Goal: Task Accomplishment & Management: Manage account settings

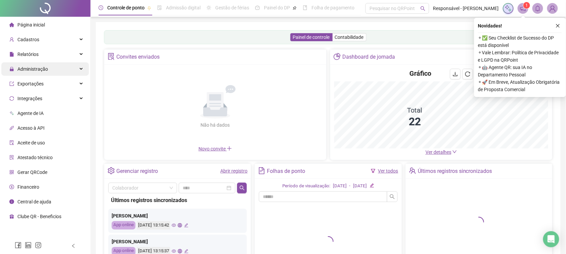
click at [62, 72] on div "Administração" at bounding box center [45, 68] width 88 height 13
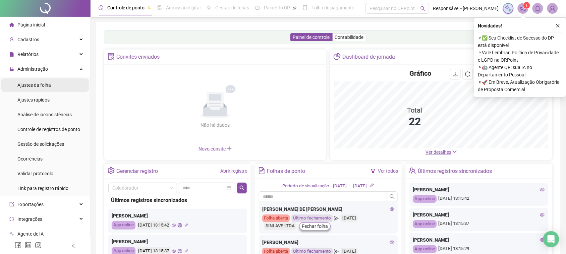
click at [76, 89] on li "Ajustes da folha" at bounding box center [45, 84] width 88 height 13
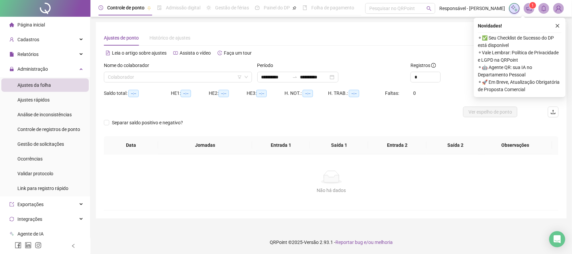
click at [151, 69] on div "Nome do colaborador" at bounding box center [178, 67] width 148 height 10
type input "**********"
click at [148, 74] on input "search" at bounding box center [175, 77] width 134 height 10
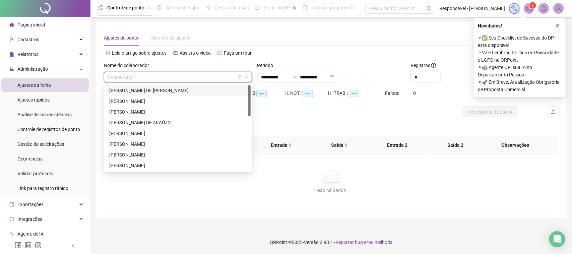
click at [164, 94] on div "[PERSON_NAME] DE [PERSON_NAME]" at bounding box center [178, 90] width 146 height 11
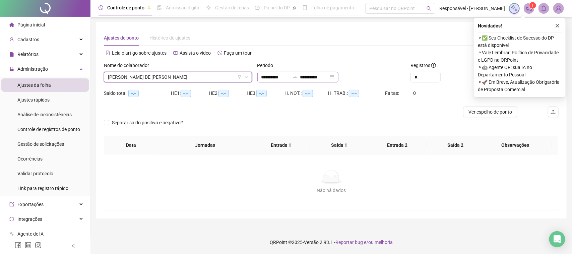
click at [304, 81] on div "**********" at bounding box center [297, 77] width 81 height 11
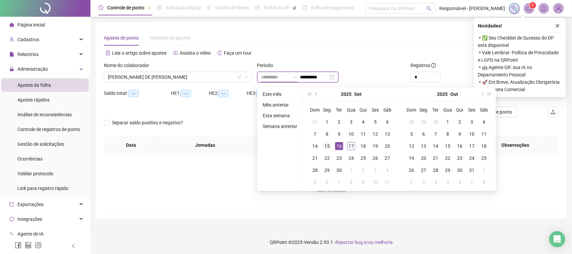
type input "**********"
click at [325, 145] on div "15" at bounding box center [327, 146] width 8 height 8
type input "**********"
click at [352, 147] on div "17" at bounding box center [351, 146] width 8 height 8
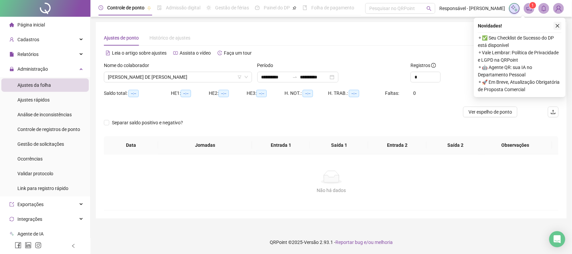
click at [558, 27] on icon "close" at bounding box center [558, 25] width 5 height 5
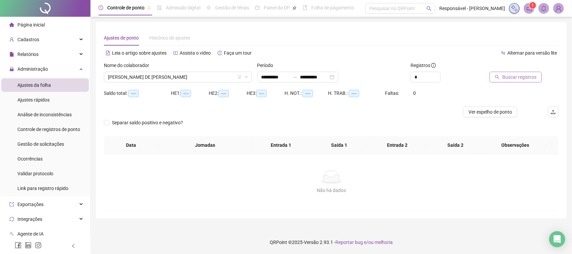
click at [517, 72] on button "Buscar registros" at bounding box center [516, 77] width 52 height 11
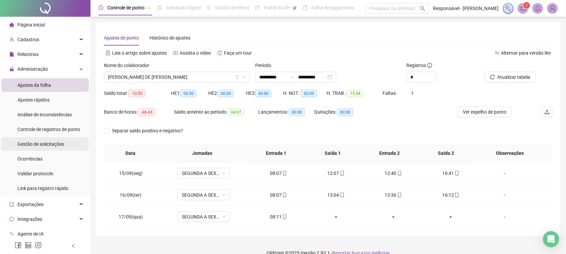
click at [29, 149] on div "Gestão de solicitações" at bounding box center [40, 143] width 47 height 13
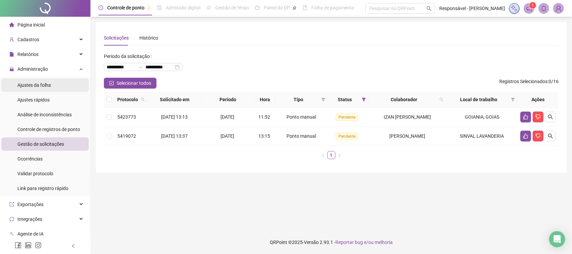
click at [54, 90] on li "Ajustes da folha" at bounding box center [45, 84] width 88 height 13
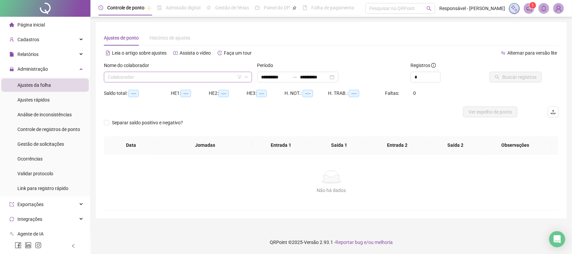
click at [193, 77] on input "search" at bounding box center [175, 77] width 134 height 10
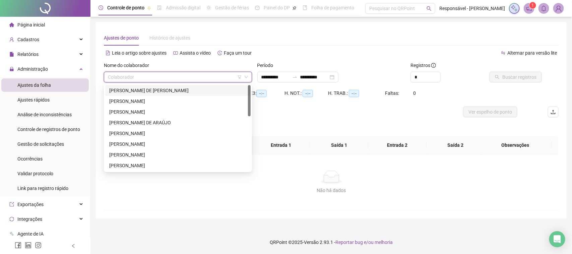
click at [181, 91] on div "[PERSON_NAME] DE [PERSON_NAME]" at bounding box center [177, 90] width 137 height 7
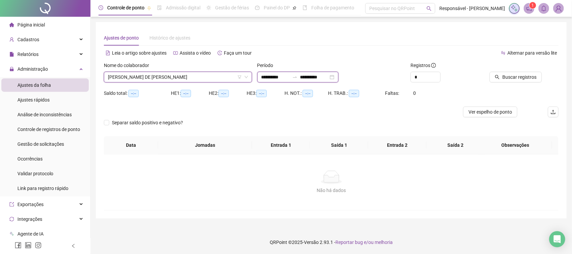
click at [329, 75] on input "**********" at bounding box center [314, 76] width 28 height 7
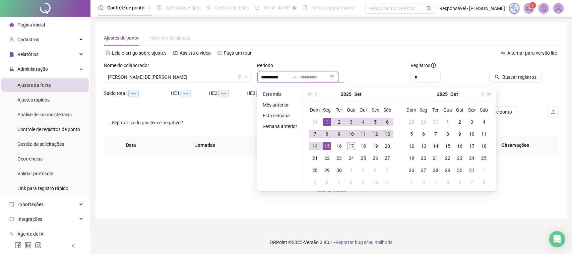
type input "**********"
click at [330, 145] on div "15" at bounding box center [327, 146] width 8 height 8
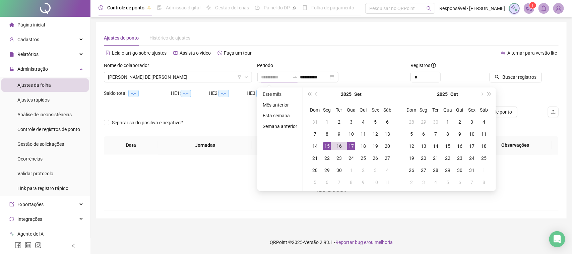
click at [353, 142] on div "17" at bounding box center [351, 146] width 8 height 8
type input "**********"
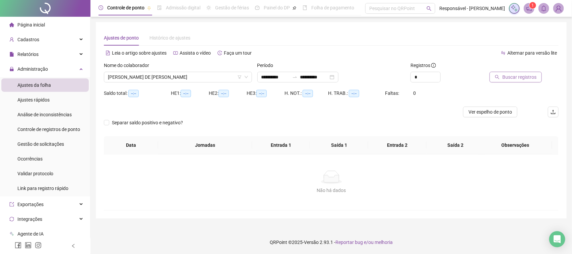
click at [515, 75] on span "Buscar registros" at bounding box center [520, 76] width 34 height 7
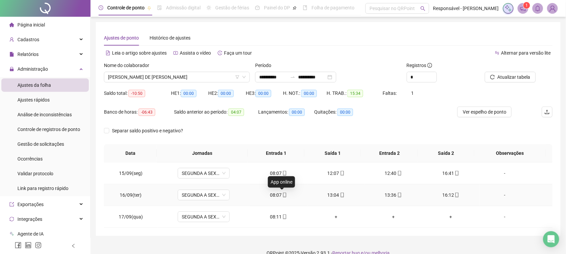
click at [282, 193] on icon "mobile" at bounding box center [284, 195] width 5 height 5
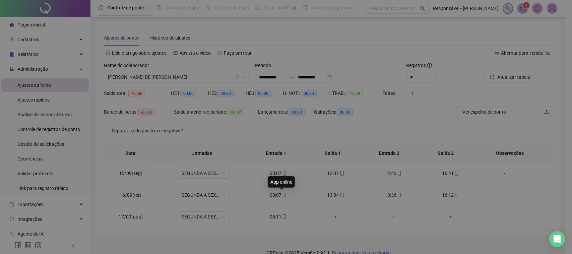
type input "**********"
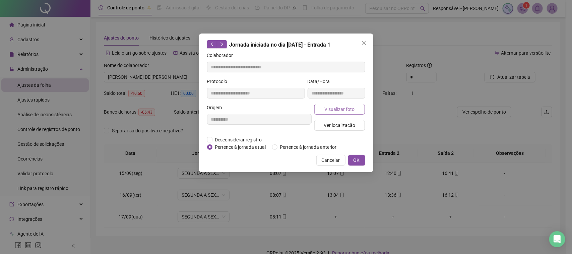
click at [359, 110] on button "Visualizar foto" at bounding box center [339, 109] width 51 height 11
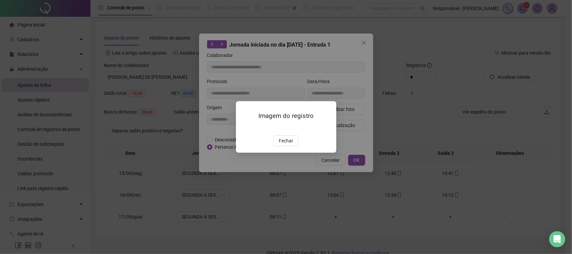
click at [290, 145] on span "Fechar" at bounding box center [286, 140] width 14 height 7
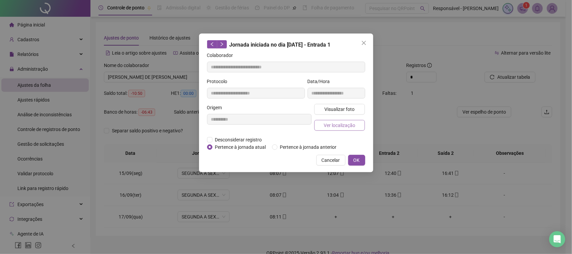
click at [324, 126] on button "Ver localização" at bounding box center [339, 125] width 51 height 11
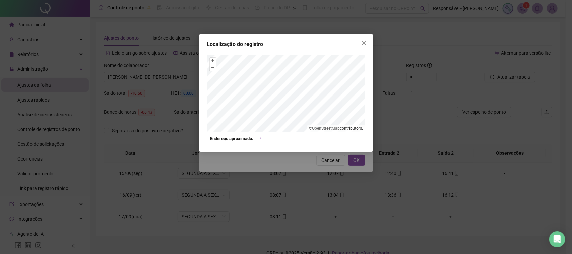
click at [314, 173] on div "Localização do registro + – ⇧ › © OpenStreetMap contributors. Endereço aproxima…" at bounding box center [286, 127] width 572 height 254
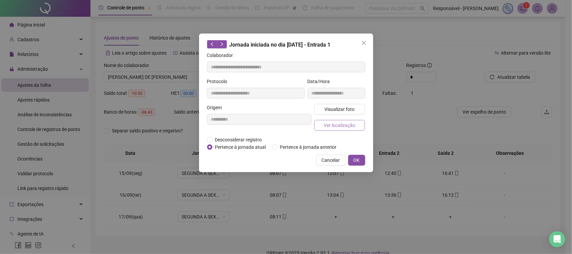
click at [343, 128] on span "Ver localização" at bounding box center [340, 125] width 32 height 7
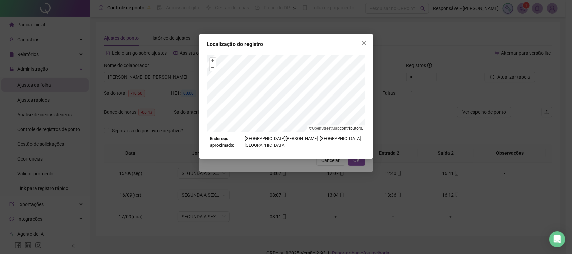
click at [300, 167] on div "Localização do registro + – ⇧ › © OpenStreetMap contributors. Endereço aproxima…" at bounding box center [286, 127] width 572 height 254
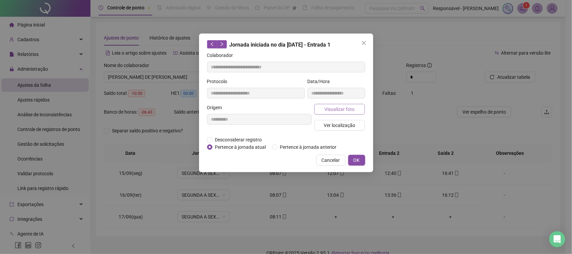
click at [344, 108] on span "Visualizar foto" at bounding box center [340, 109] width 30 height 7
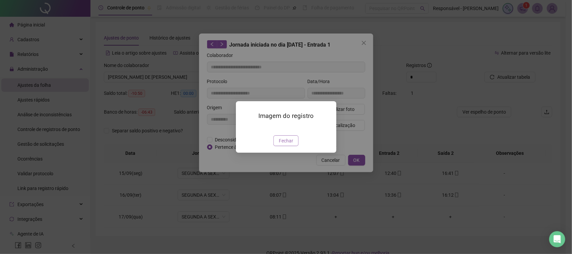
click at [277, 146] on button "Fechar" at bounding box center [286, 140] width 25 height 11
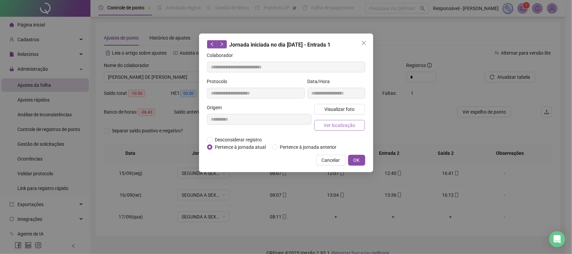
click at [329, 124] on span "Ver localização" at bounding box center [340, 125] width 32 height 7
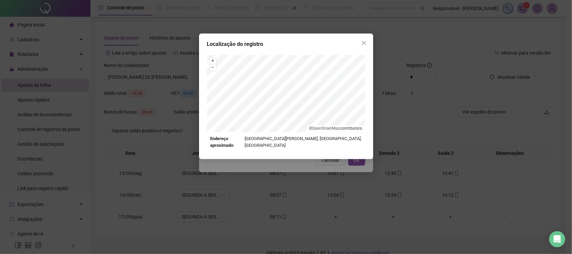
click at [309, 168] on div "Localização do registro + – ⇧ › © OpenStreetMap contributors. Endereço aproxima…" at bounding box center [286, 127] width 572 height 254
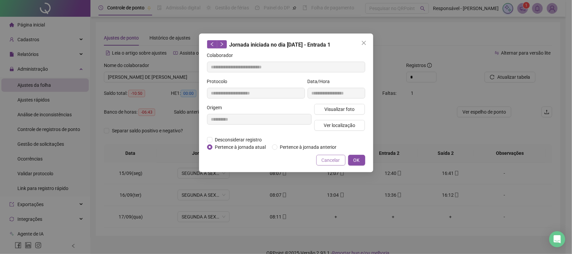
click at [323, 165] on button "Cancelar" at bounding box center [331, 160] width 29 height 11
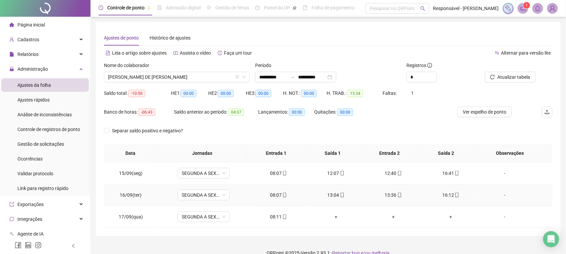
click at [341, 193] on div "13:04" at bounding box center [336, 194] width 47 height 7
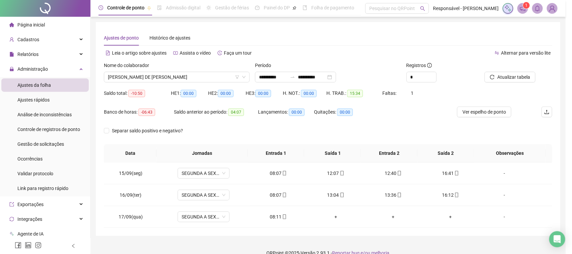
type input "**********"
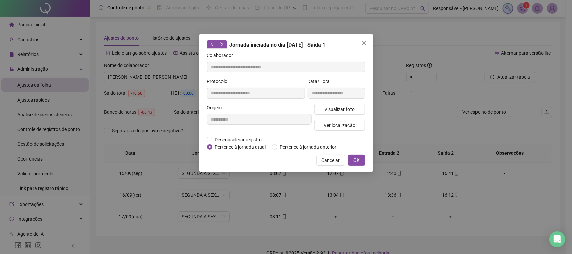
click at [319, 103] on div "**********" at bounding box center [336, 91] width 60 height 26
click at [321, 107] on button "Visualizar foto" at bounding box center [339, 109] width 51 height 11
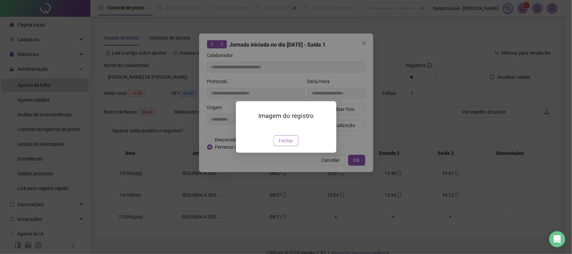
click at [291, 145] on span "Fechar" at bounding box center [286, 140] width 14 height 7
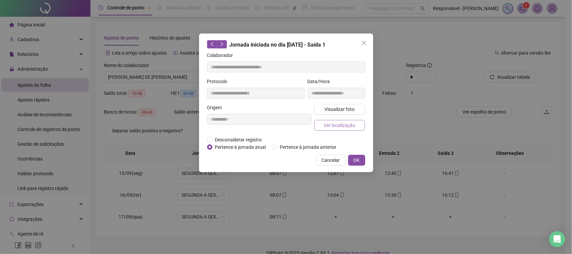
click at [322, 124] on button "Ver localização" at bounding box center [339, 125] width 51 height 11
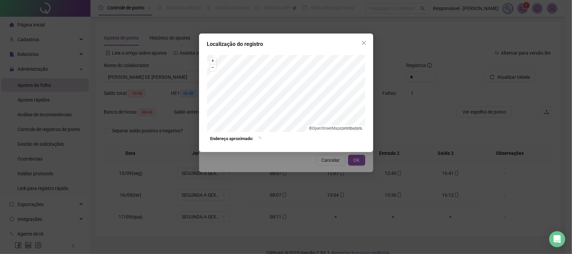
click at [313, 168] on div "Localização do registro + – ⇧ › © OpenStreetMap contributors. Endereço aproxima…" at bounding box center [286, 127] width 572 height 254
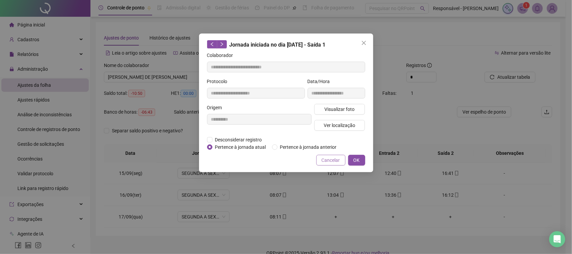
click at [324, 157] on span "Cancelar" at bounding box center [331, 160] width 18 height 7
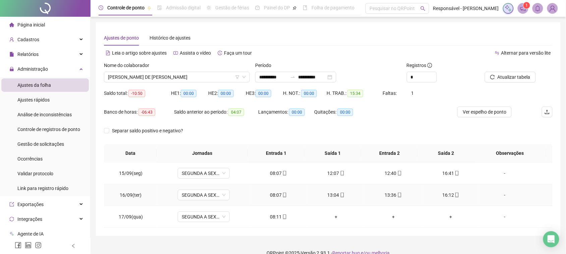
click at [397, 195] on span "mobile" at bounding box center [399, 195] width 5 height 5
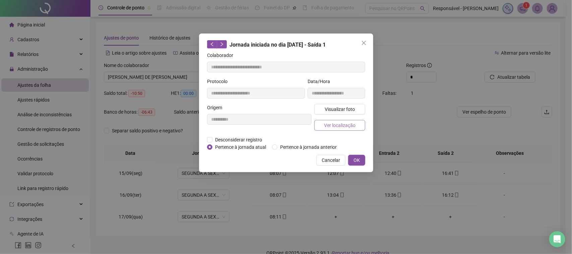
type input "**********"
click at [347, 108] on span "Visualizar foto" at bounding box center [340, 109] width 30 height 7
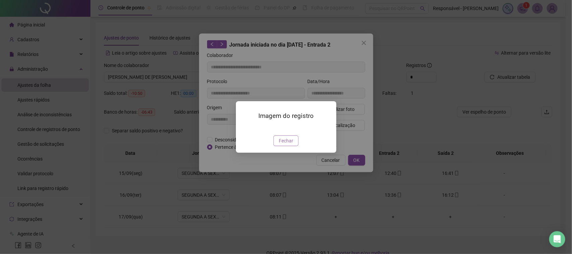
click at [282, 145] on span "Fechar" at bounding box center [286, 140] width 14 height 7
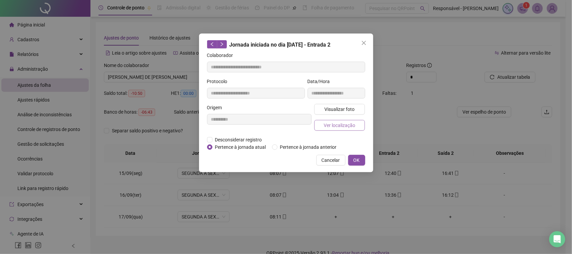
click at [342, 127] on span "Ver localização" at bounding box center [340, 125] width 32 height 7
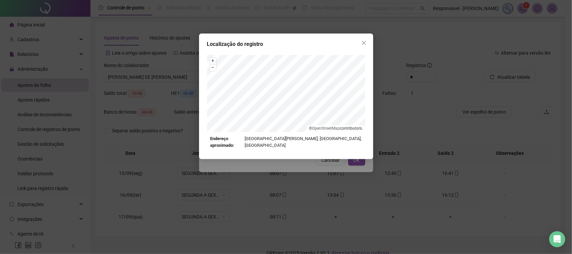
click at [324, 159] on div "Localização do registro + – ⇧ › © OpenStreetMap contributors. Endereço aproxima…" at bounding box center [286, 127] width 572 height 254
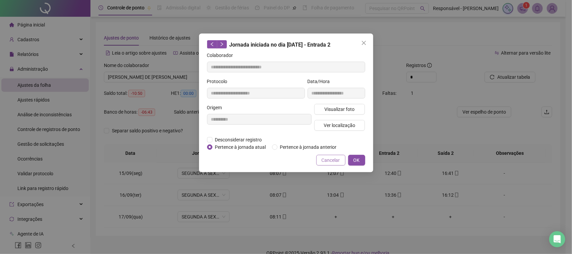
click at [334, 159] on span "Cancelar" at bounding box center [331, 160] width 18 height 7
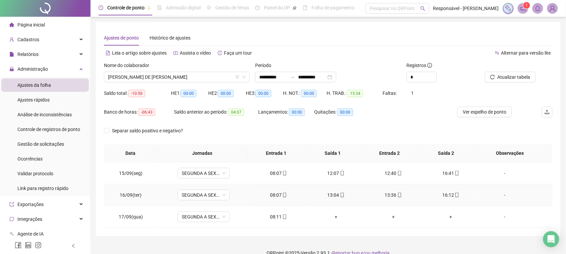
click at [441, 195] on div "16:12" at bounding box center [450, 194] width 47 height 7
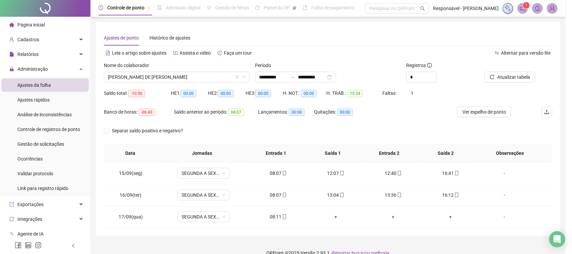
type input "**********"
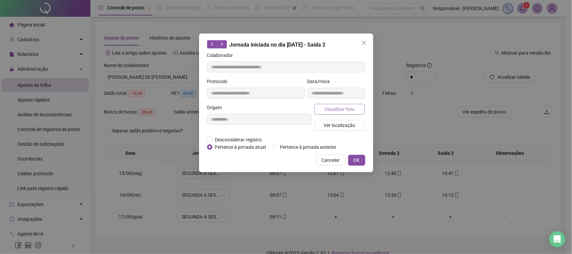
click at [346, 106] on span "Visualizar foto" at bounding box center [340, 109] width 30 height 7
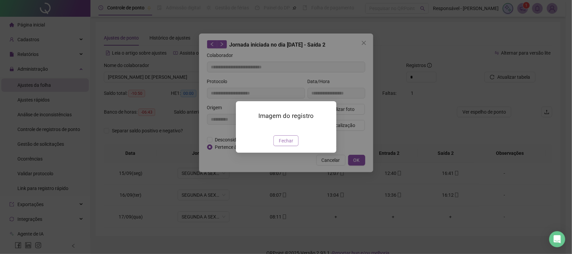
click at [289, 145] on span "Fechar" at bounding box center [286, 140] width 14 height 7
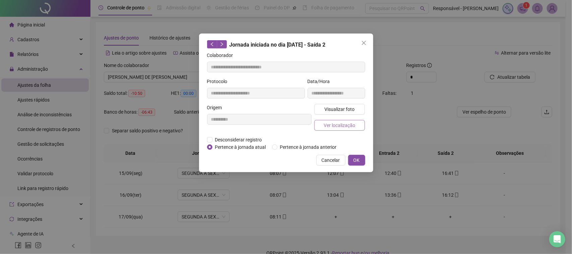
click at [337, 127] on span "Ver localização" at bounding box center [340, 125] width 32 height 7
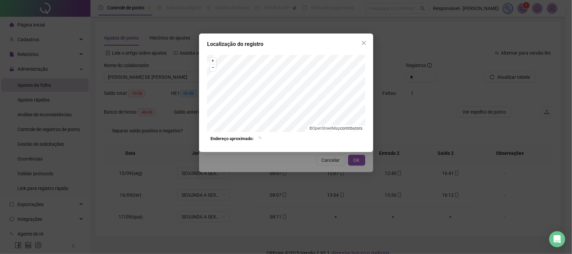
click at [312, 182] on div "Localização do registro + – ⇧ › © OpenStreetMap contributors. Endereço aproxima…" at bounding box center [286, 127] width 572 height 254
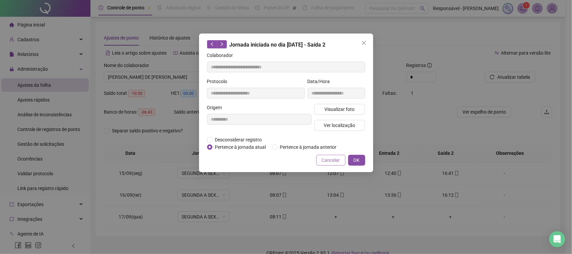
drag, startPoint x: 325, startPoint y: 158, endPoint x: 183, endPoint y: 96, distance: 155.2
click at [325, 158] on span "Cancelar" at bounding box center [331, 160] width 18 height 7
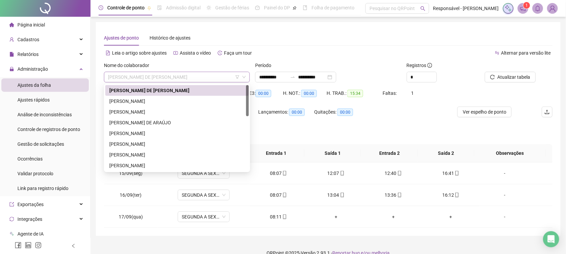
click at [168, 81] on span "[PERSON_NAME] DE [PERSON_NAME]" at bounding box center [177, 77] width 138 height 10
click at [168, 99] on div "[PERSON_NAME]" at bounding box center [176, 101] width 135 height 7
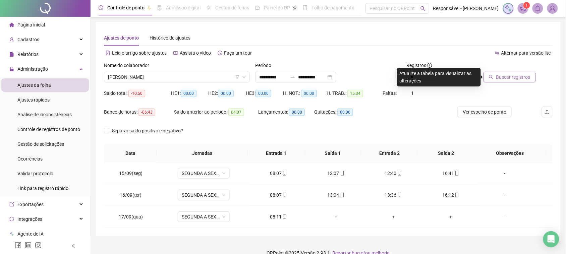
click at [500, 76] on span "Buscar registros" at bounding box center [513, 76] width 34 height 7
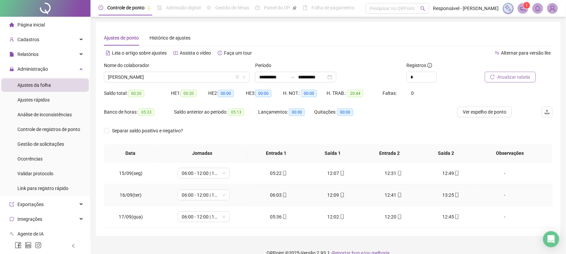
click at [272, 194] on div "06:03" at bounding box center [278, 194] width 47 height 7
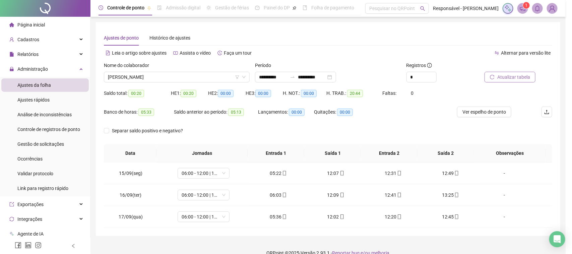
type input "**********"
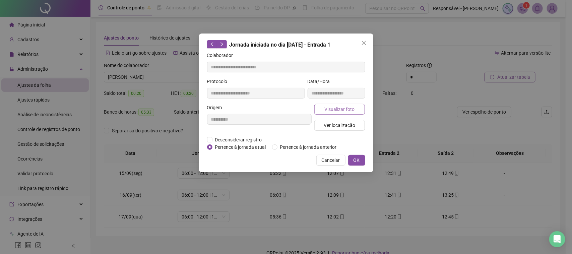
click at [338, 108] on span "Visualizar foto" at bounding box center [340, 109] width 30 height 7
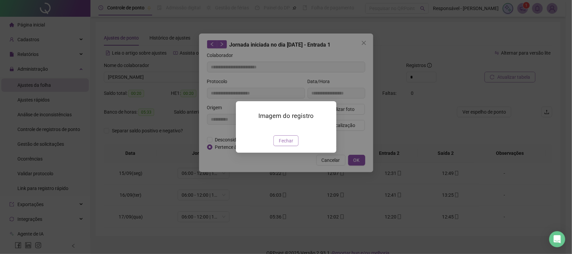
click at [284, 145] on span "Fechar" at bounding box center [286, 140] width 14 height 7
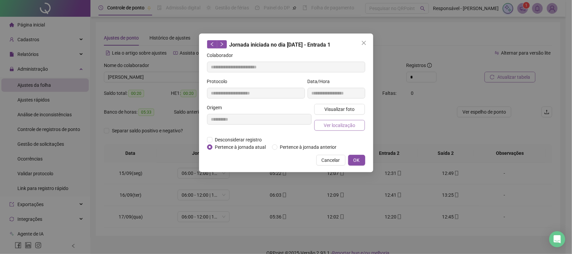
click at [347, 126] on span "Ver localização" at bounding box center [340, 125] width 32 height 7
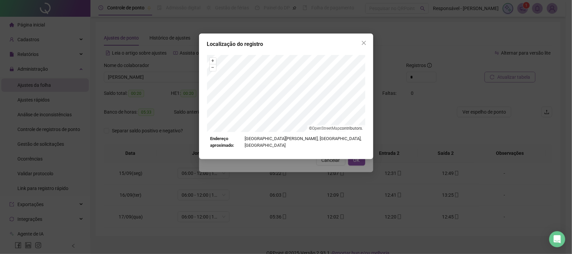
click at [311, 180] on div "Localização do registro + – ⇧ › © OpenStreetMap contributors. Endereço aproxima…" at bounding box center [286, 127] width 572 height 254
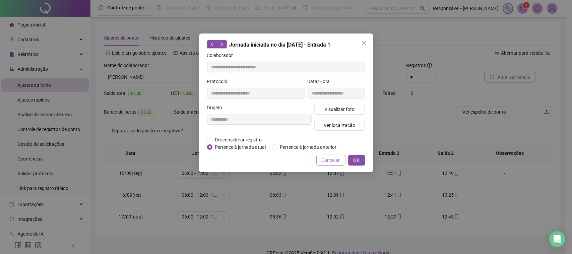
click at [331, 163] on span "Cancelar" at bounding box center [331, 160] width 18 height 7
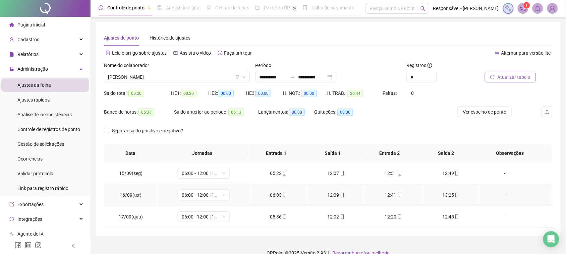
click at [334, 195] on div "12:09" at bounding box center [336, 194] width 47 height 7
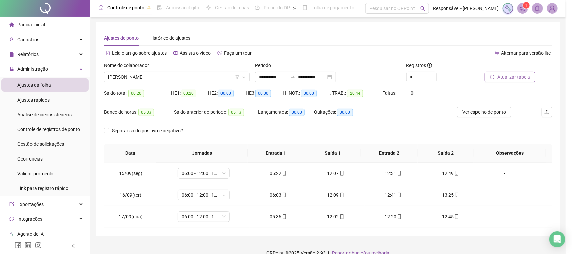
type input "**********"
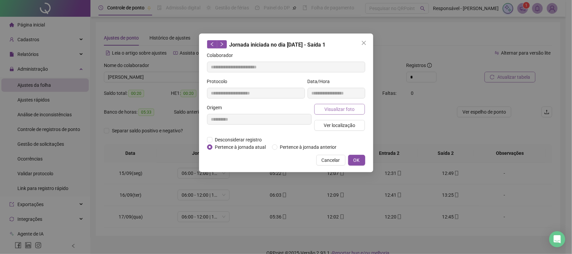
click at [354, 110] on span "Visualizar foto" at bounding box center [340, 109] width 30 height 7
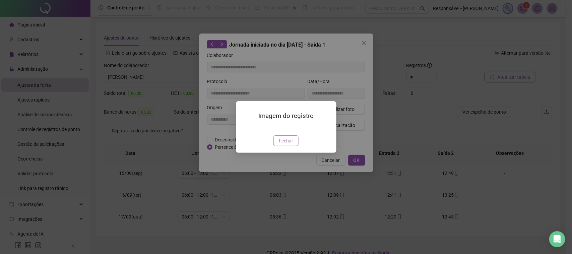
click at [289, 145] on span "Fechar" at bounding box center [286, 140] width 14 height 7
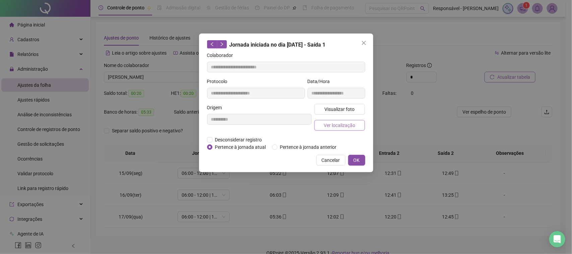
click at [336, 127] on span "Ver localização" at bounding box center [340, 125] width 32 height 7
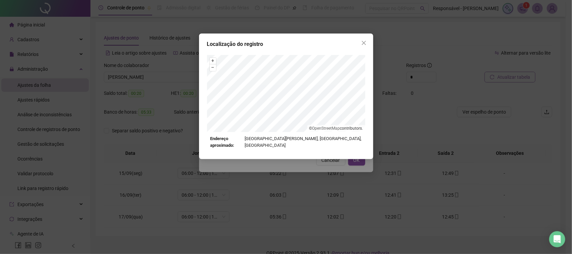
click at [325, 161] on div "Localização do registro + – ⇧ › © OpenStreetMap contributors. Endereço aproxima…" at bounding box center [286, 127] width 572 height 254
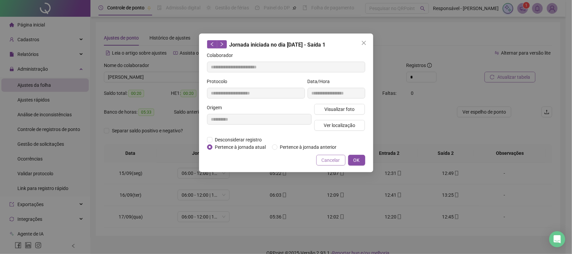
click at [333, 159] on span "Cancelar" at bounding box center [331, 160] width 18 height 7
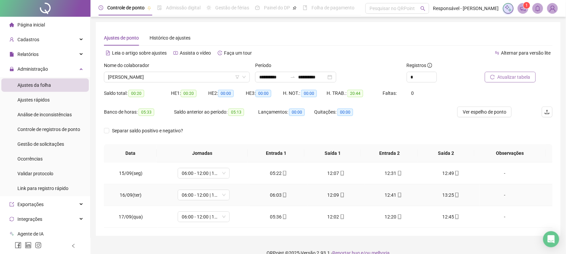
click at [388, 193] on div "12:41" at bounding box center [393, 194] width 47 height 7
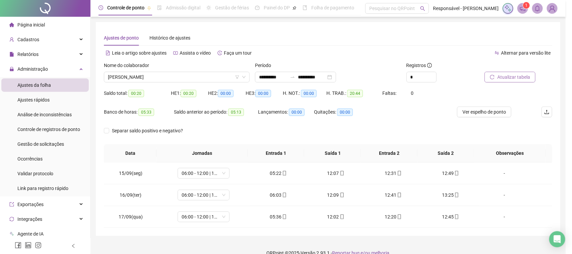
type input "**********"
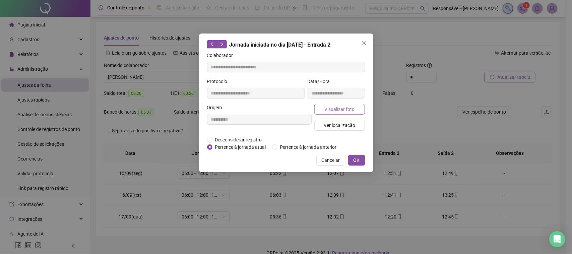
click at [339, 112] on span "Visualizar foto" at bounding box center [340, 109] width 30 height 7
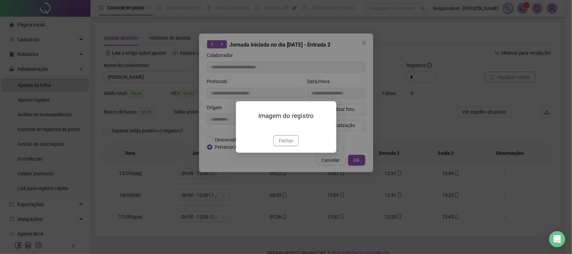
click at [290, 145] on span "Fechar" at bounding box center [286, 140] width 14 height 7
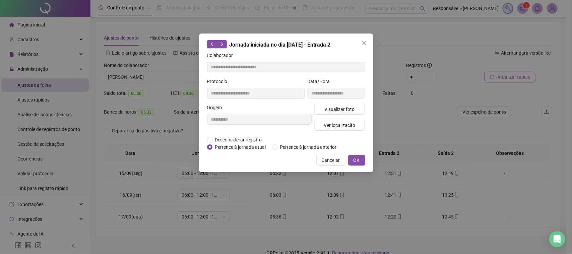
click at [345, 116] on div "Visualizar foto Ver localização" at bounding box center [340, 120] width 54 height 32
click at [343, 122] on span "Ver localização" at bounding box center [340, 125] width 32 height 7
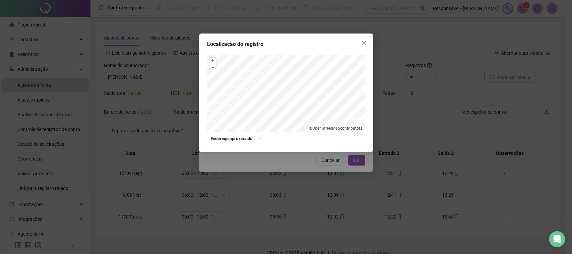
click at [313, 172] on div "Localização do registro + – ⇧ › © OpenStreetMap contributors. Endereço aproxima…" at bounding box center [286, 127] width 572 height 254
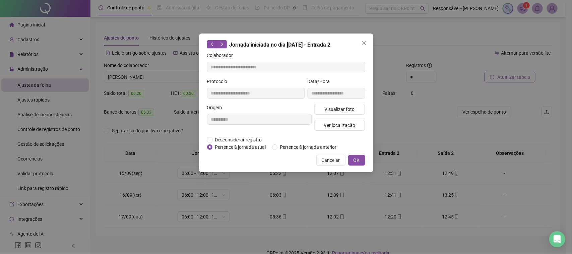
click at [329, 154] on div "**********" at bounding box center [286, 103] width 174 height 139
click at [330, 157] on span "Cancelar" at bounding box center [331, 160] width 18 height 7
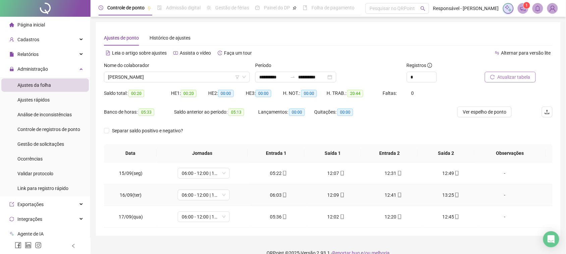
click at [443, 195] on div "13:25" at bounding box center [450, 194] width 47 height 7
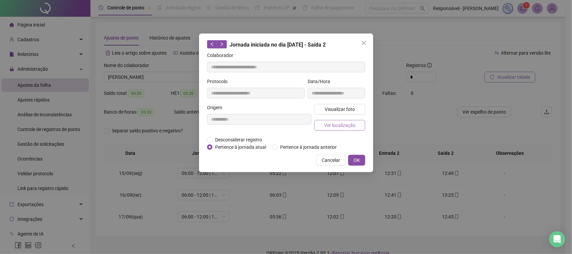
type input "**********"
click at [335, 105] on button "Visualizar foto" at bounding box center [339, 109] width 51 height 11
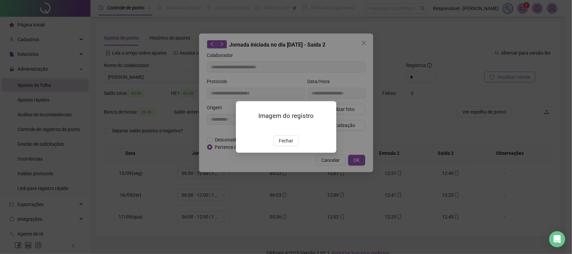
drag, startPoint x: 284, startPoint y: 178, endPoint x: 304, endPoint y: 154, distance: 31.7
click at [284, 145] on span "Fechar" at bounding box center [286, 140] width 14 height 7
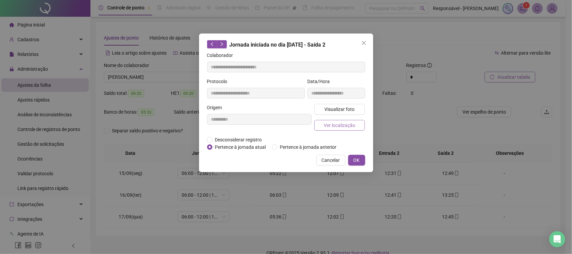
click at [339, 121] on button "Ver localização" at bounding box center [339, 125] width 51 height 11
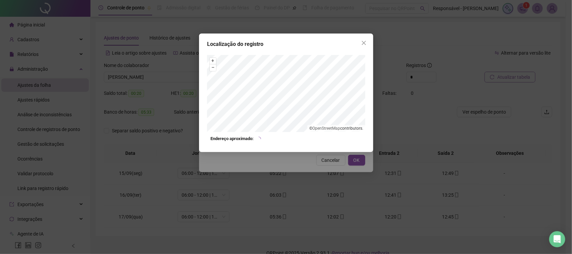
click at [311, 175] on div "Localização do registro + – ⇧ › © OpenStreetMap contributors. Endereço aproxima…" at bounding box center [286, 127] width 572 height 254
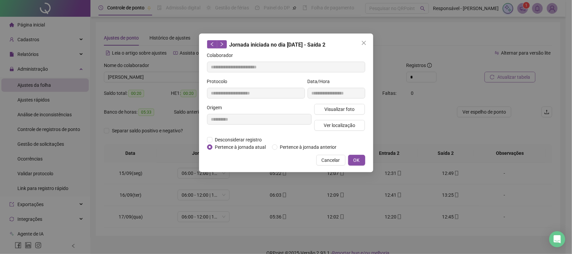
click at [336, 160] on span "Cancelar" at bounding box center [331, 160] width 18 height 7
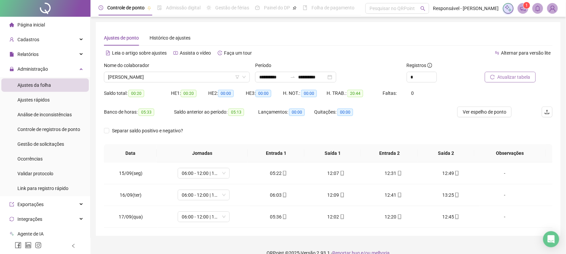
click at [139, 71] on div "Nome do colaborador" at bounding box center [177, 67] width 146 height 10
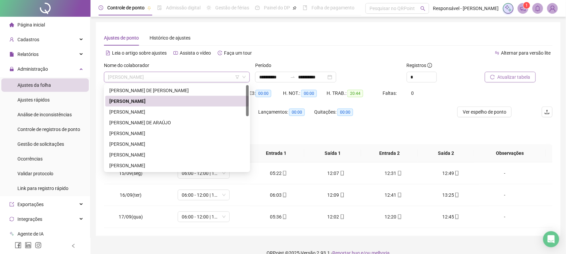
click at [141, 75] on span "[PERSON_NAME]" at bounding box center [177, 77] width 138 height 10
drag, startPoint x: 150, startPoint y: 114, endPoint x: 242, endPoint y: 97, distance: 93.5
click at [150, 114] on div "[PERSON_NAME]" at bounding box center [176, 111] width 135 height 7
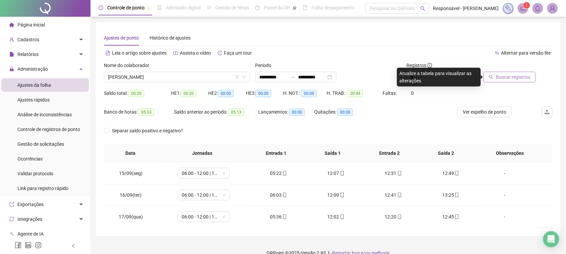
click at [498, 73] on span "Buscar registros" at bounding box center [513, 76] width 34 height 7
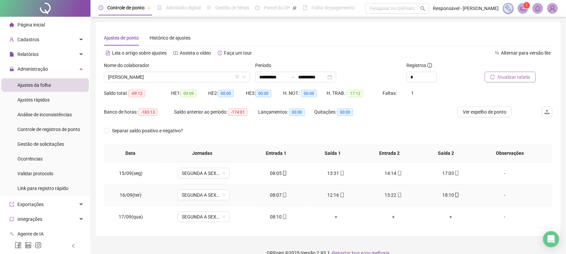
click at [270, 194] on div "08:07" at bounding box center [278, 194] width 47 height 7
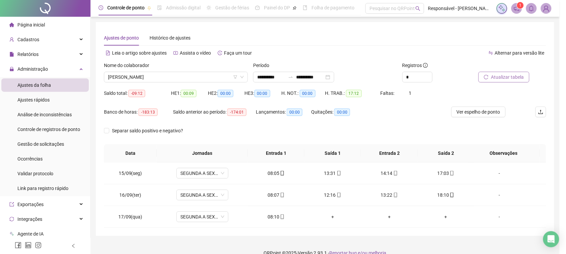
type input "**********"
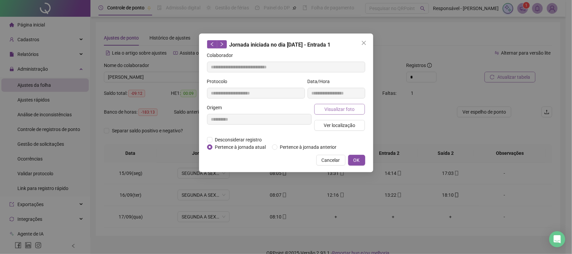
click at [343, 112] on span "Visualizar foto" at bounding box center [340, 109] width 30 height 7
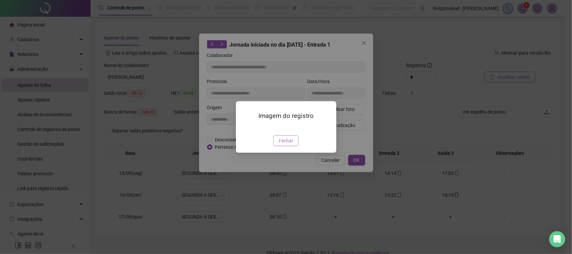
click at [289, 145] on span "Fechar" at bounding box center [286, 140] width 14 height 7
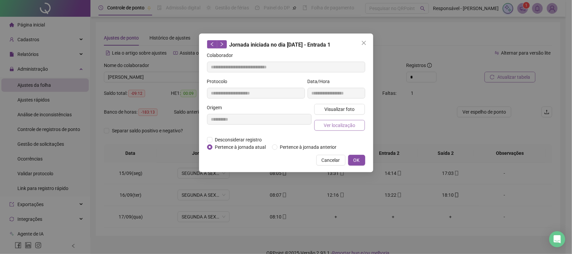
click at [340, 125] on span "Ver localização" at bounding box center [340, 125] width 32 height 7
click at [304, 180] on div "Localização do registro + – ⇧ › © OpenStreetMap contributors. Endereço aproxima…" at bounding box center [286, 127] width 572 height 254
click at [327, 112] on span "Visualizar foto" at bounding box center [340, 109] width 30 height 7
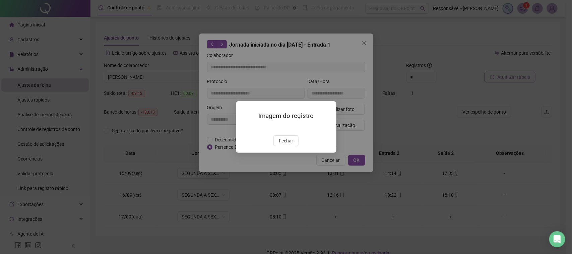
click at [286, 153] on div "Imagem do registro Fechar" at bounding box center [286, 126] width 101 height 51
click at [286, 145] on span "Fechar" at bounding box center [286, 140] width 14 height 7
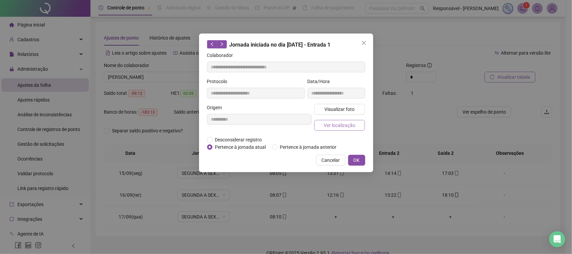
click at [338, 123] on span "Ver localização" at bounding box center [340, 125] width 32 height 7
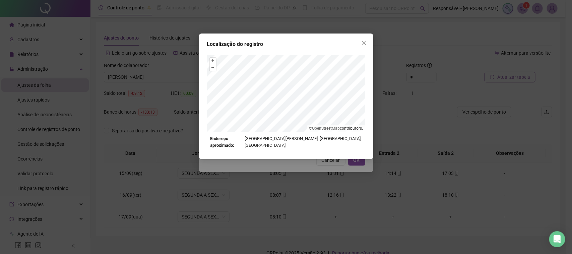
click at [307, 173] on div "Localização do registro + – ⇧ › © OpenStreetMap contributors. Endereço aproxima…" at bounding box center [286, 127] width 572 height 254
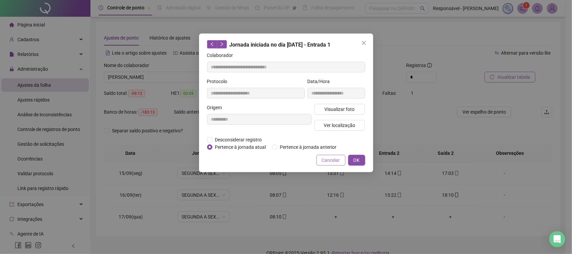
click at [326, 165] on button "Cancelar" at bounding box center [331, 160] width 29 height 11
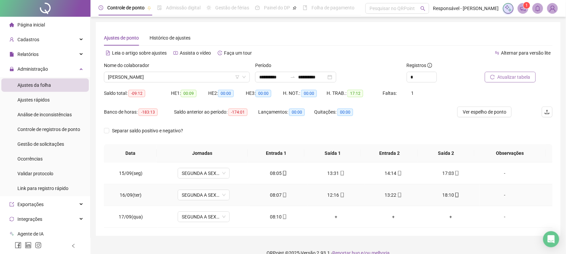
click at [398, 196] on div "13:22" at bounding box center [393, 194] width 47 height 7
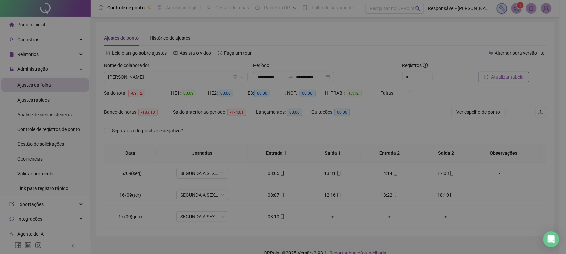
type input "**********"
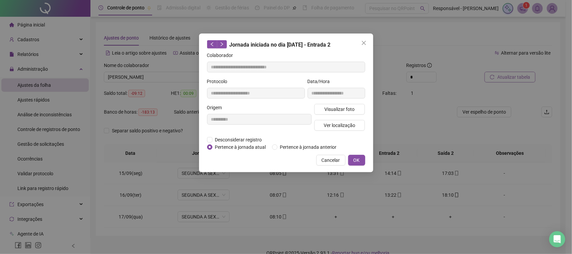
click at [344, 114] on div "Visualizar foto Ver localização" at bounding box center [340, 120] width 54 height 32
click at [349, 112] on span "Visualizar foto" at bounding box center [340, 109] width 30 height 7
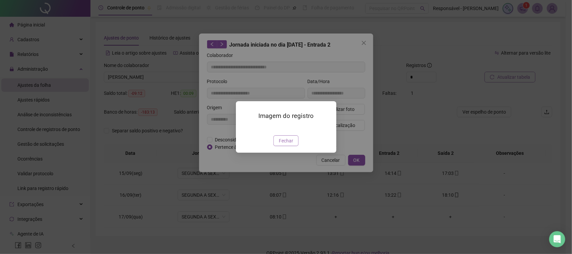
click at [288, 146] on button "Fechar" at bounding box center [286, 140] width 25 height 11
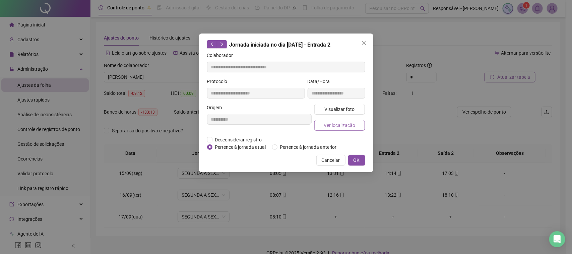
click at [339, 129] on button "Ver localização" at bounding box center [339, 125] width 51 height 11
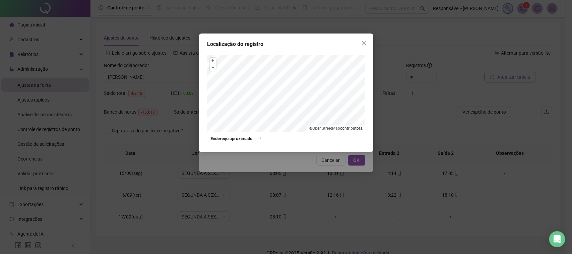
click at [329, 161] on div "Localização do registro + – ⇧ › © OpenStreetMap contributors. Endereço aproxima…" at bounding box center [286, 127] width 572 height 254
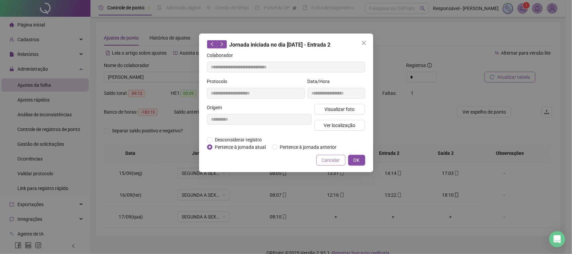
click at [329, 160] on span "Cancelar" at bounding box center [331, 160] width 18 height 7
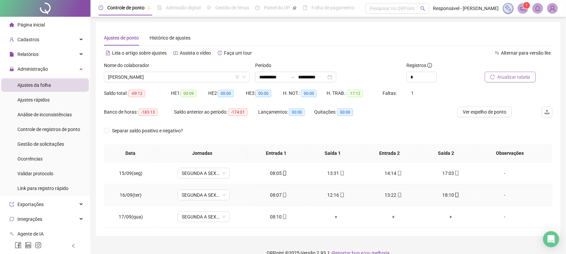
click at [437, 196] on div "18:10" at bounding box center [450, 194] width 47 height 7
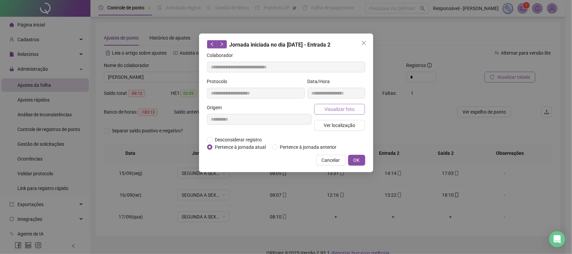
type input "**********"
click at [349, 110] on span "Visualizar foto" at bounding box center [340, 109] width 30 height 7
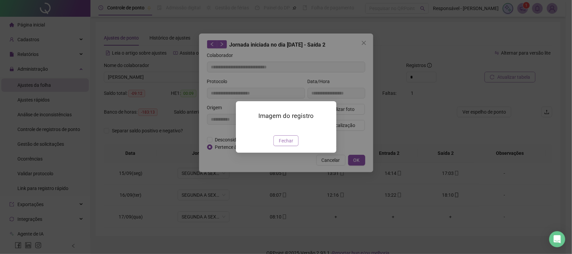
click at [294, 146] on button "Fechar" at bounding box center [286, 140] width 25 height 11
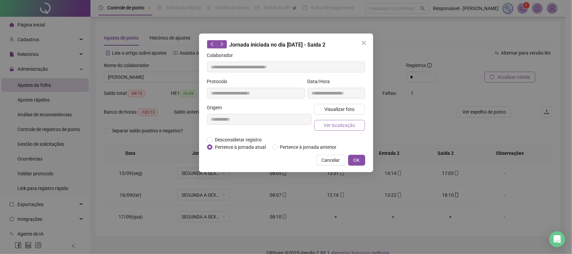
click at [346, 122] on span "Ver localização" at bounding box center [340, 125] width 32 height 7
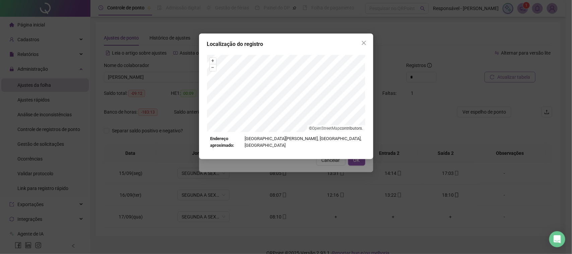
click at [331, 163] on div "Localização do registro + – ⇧ › © OpenStreetMap contributors. Endereço aproxima…" at bounding box center [286, 127] width 572 height 254
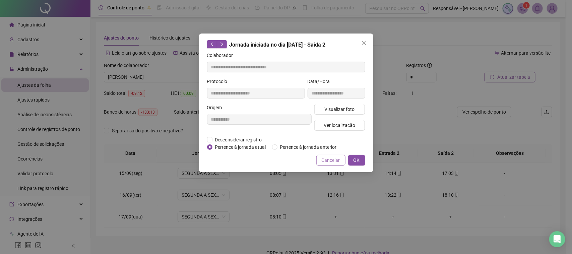
click at [331, 159] on span "Cancelar" at bounding box center [331, 160] width 18 height 7
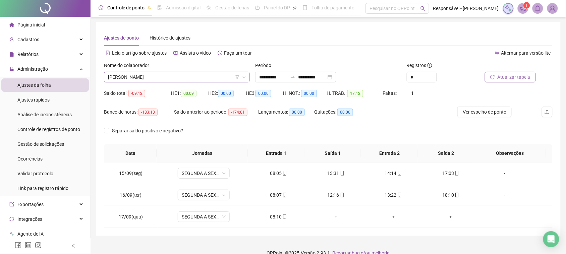
click at [197, 78] on span "[PERSON_NAME]" at bounding box center [177, 77] width 138 height 10
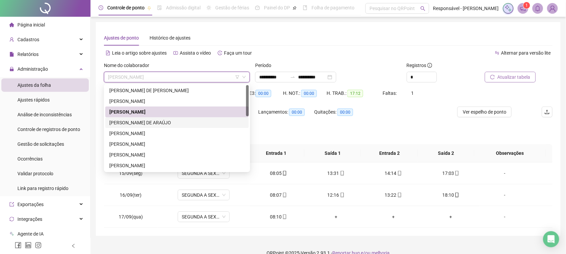
click at [167, 124] on div "[PERSON_NAME] DE ARAÚJO" at bounding box center [176, 122] width 135 height 7
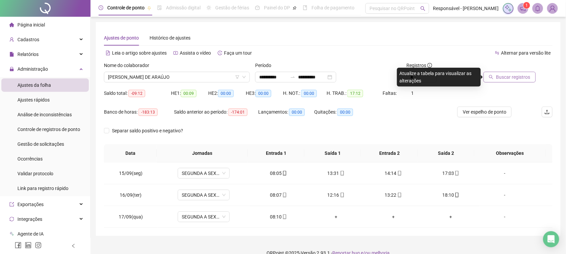
click at [506, 72] on button "Buscar registros" at bounding box center [509, 77] width 52 height 11
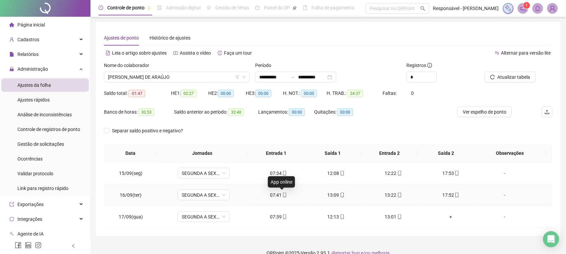
click at [282, 195] on icon "mobile" at bounding box center [284, 195] width 5 height 5
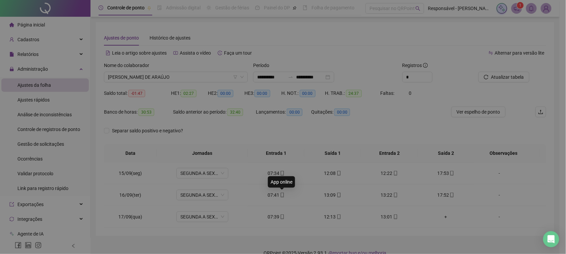
type input "**********"
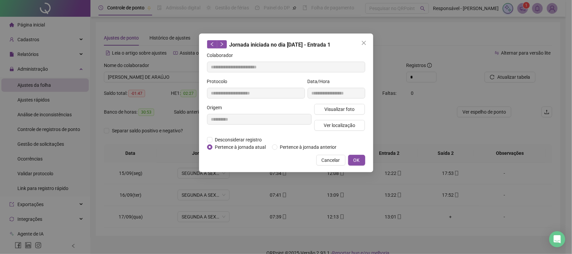
click at [337, 103] on div "**********" at bounding box center [336, 91] width 60 height 26
click at [337, 106] on span "Visualizar foto" at bounding box center [340, 109] width 30 height 7
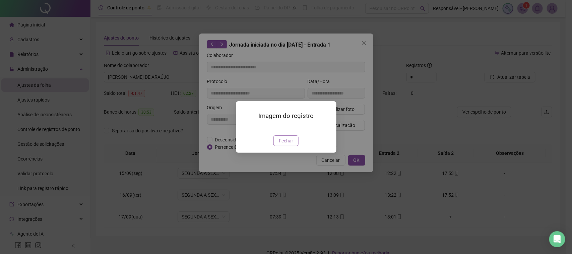
click at [286, 145] on span "Fechar" at bounding box center [286, 140] width 14 height 7
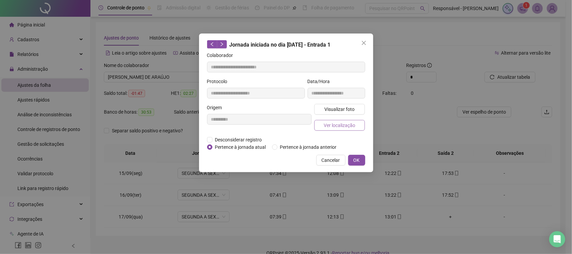
click at [318, 121] on button "Ver localização" at bounding box center [339, 125] width 51 height 11
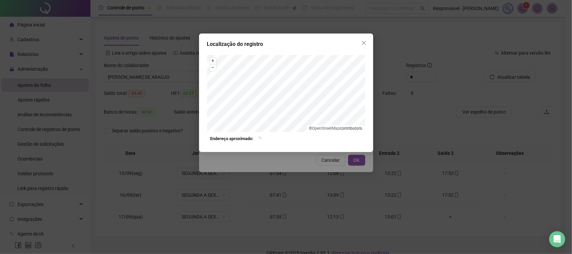
click at [322, 149] on div "Localização do registro + – ⇧ › © OpenStreetMap contributors. Endereço aproxima…" at bounding box center [286, 93] width 174 height 119
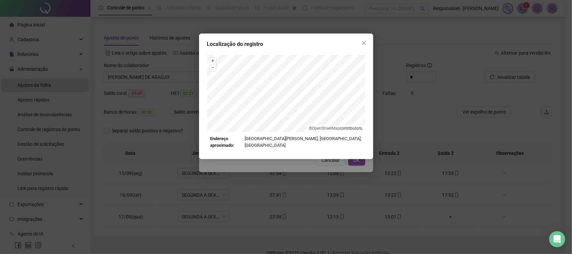
click at [321, 155] on div "Localização do registro + – ⇧ › © OpenStreetMap contributors. Endereço aproxima…" at bounding box center [286, 127] width 572 height 254
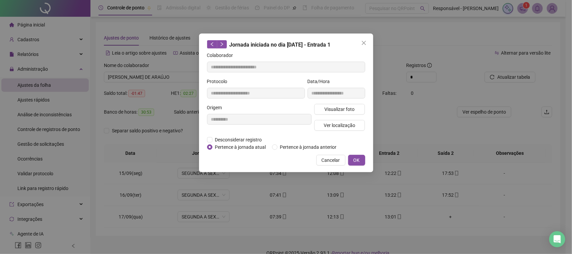
drag, startPoint x: 328, startPoint y: 159, endPoint x: 352, endPoint y: 193, distance: 41.8
click at [328, 160] on span "Cancelar" at bounding box center [331, 160] width 18 height 7
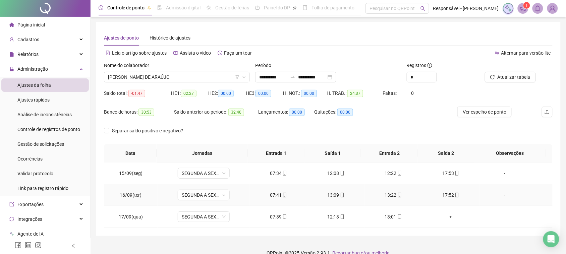
click at [327, 196] on div "13:09" at bounding box center [336, 194] width 47 height 7
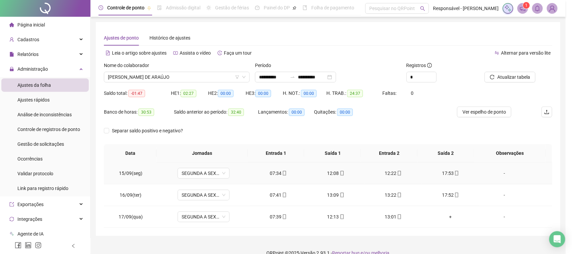
type input "**********"
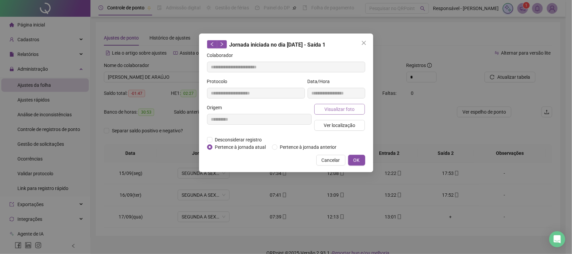
click at [347, 110] on span "Visualizar foto" at bounding box center [340, 109] width 30 height 7
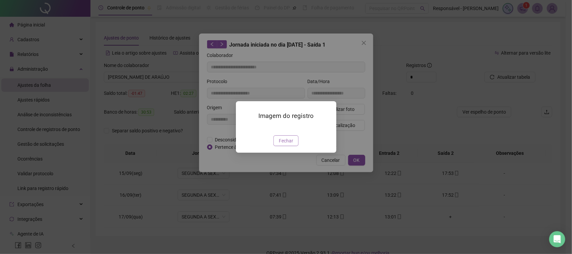
click at [287, 145] on span "Fechar" at bounding box center [286, 140] width 14 height 7
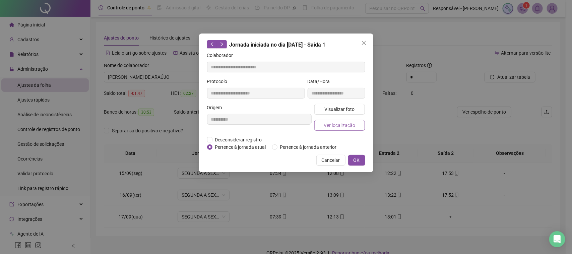
click at [338, 126] on span "Ver localização" at bounding box center [340, 125] width 32 height 7
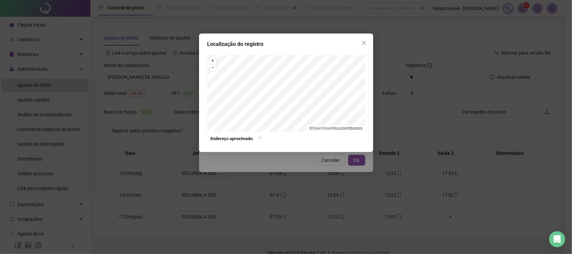
click at [308, 170] on div "Localização do registro + – ⇧ › © OpenStreetMap contributors. Endereço aproxima…" at bounding box center [286, 127] width 572 height 254
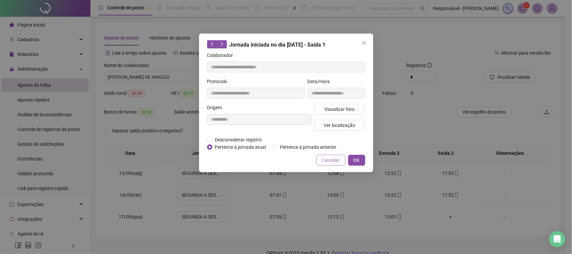
click at [324, 163] on span "Cancelar" at bounding box center [331, 160] width 18 height 7
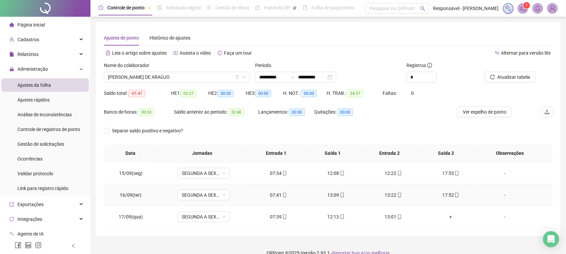
click at [385, 197] on div "13:22" at bounding box center [393, 194] width 47 height 7
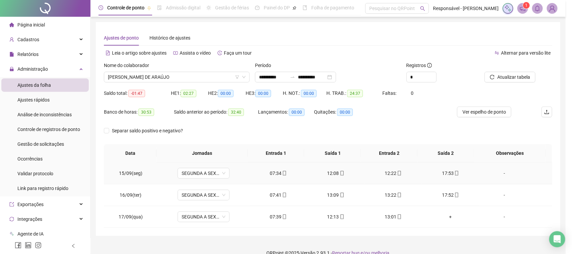
type input "**********"
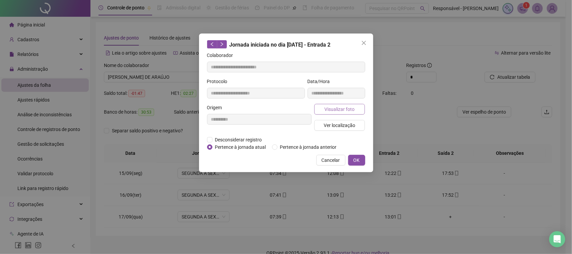
click at [362, 111] on button "Visualizar foto" at bounding box center [339, 109] width 51 height 11
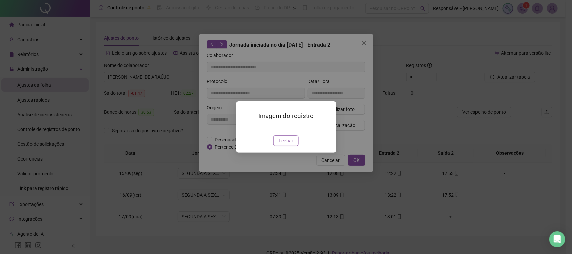
click at [284, 145] on span "Fechar" at bounding box center [286, 140] width 14 height 7
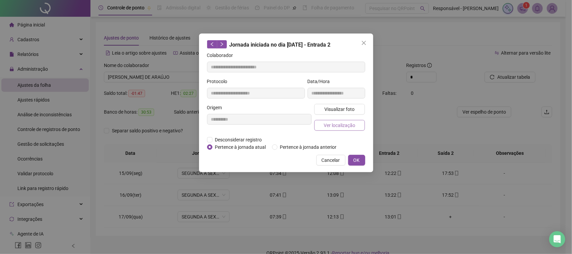
click at [331, 127] on span "Ver localização" at bounding box center [340, 125] width 32 height 7
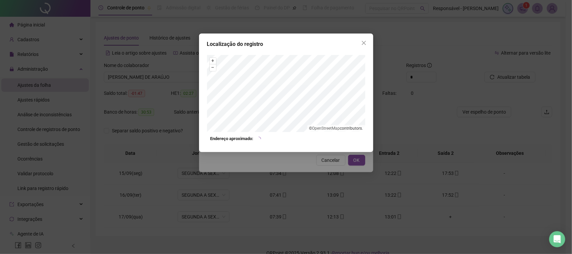
click at [271, 179] on div "Localização do registro + – ⇧ › © OpenStreetMap contributors. Endereço aproxima…" at bounding box center [286, 127] width 572 height 254
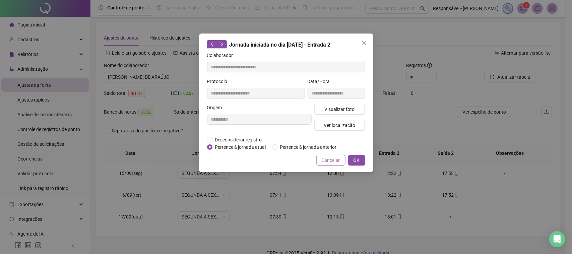
click at [339, 158] on span "Cancelar" at bounding box center [331, 160] width 18 height 7
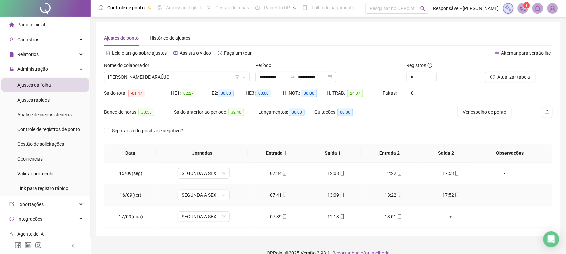
click at [442, 198] on div "17:52" at bounding box center [450, 194] width 47 height 7
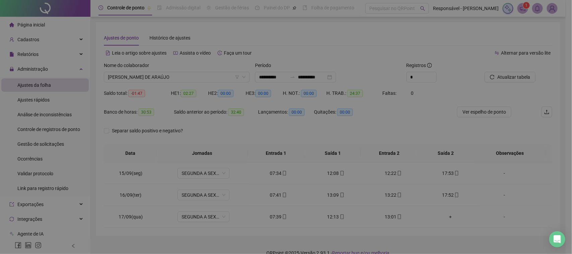
type input "**********"
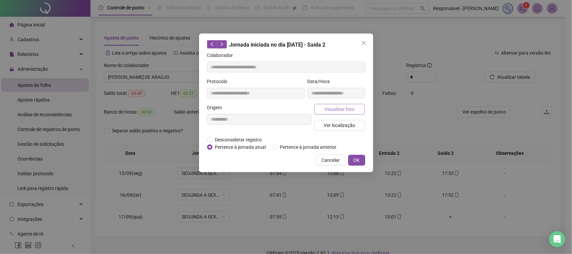
click at [353, 113] on button "Visualizar foto" at bounding box center [339, 109] width 51 height 11
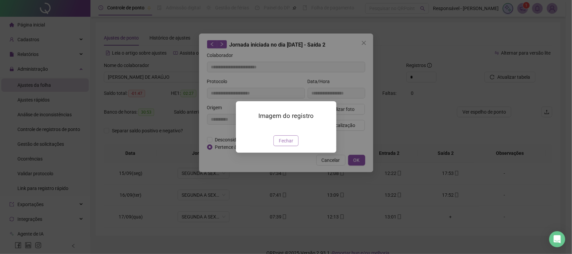
click at [288, 145] on span "Fechar" at bounding box center [286, 140] width 14 height 7
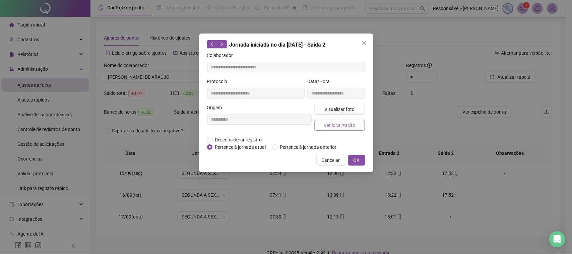
click at [327, 126] on span "Ver localização" at bounding box center [340, 125] width 32 height 7
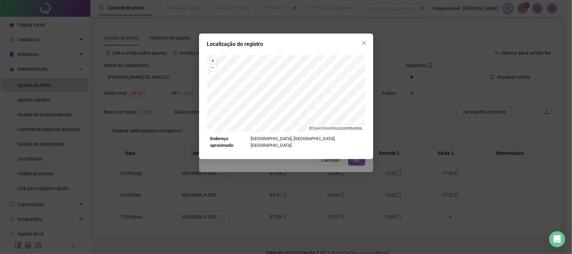
click at [304, 157] on div "Localização do registro + – ⇧ › © OpenStreetMap contributors. Endereço aproxima…" at bounding box center [286, 127] width 572 height 254
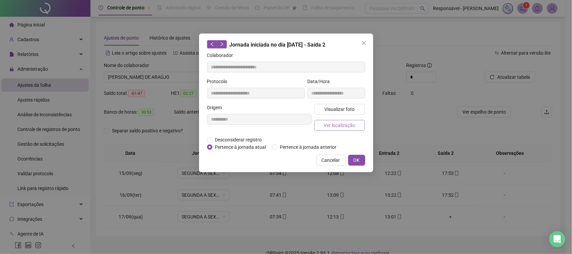
click at [332, 122] on span "Ver localização" at bounding box center [340, 125] width 32 height 7
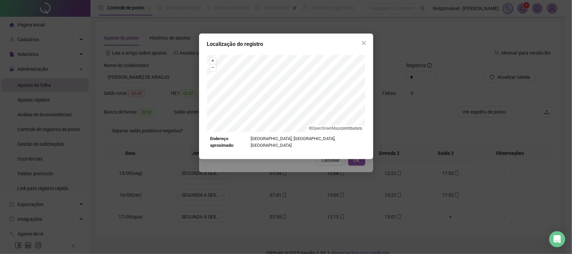
click at [309, 156] on div "Localização do registro + – ⇧ › © OpenStreetMap contributors. Endereço aproxima…" at bounding box center [286, 127] width 572 height 254
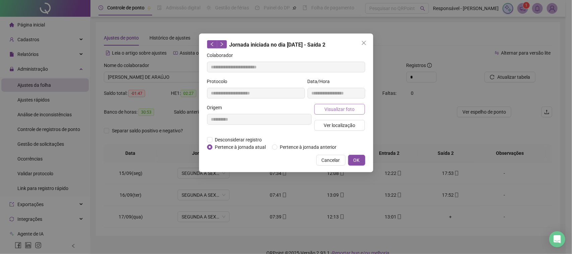
click at [334, 108] on span "Visualizar foto" at bounding box center [340, 109] width 30 height 7
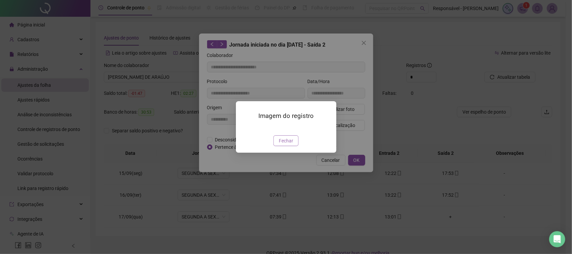
click at [284, 145] on span "Fechar" at bounding box center [286, 140] width 14 height 7
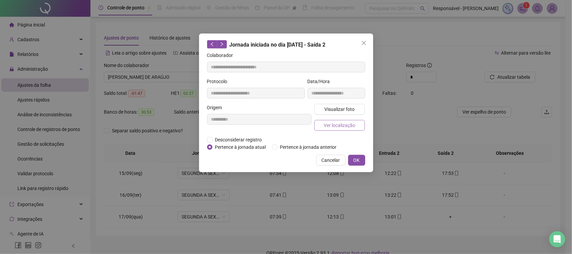
click at [336, 122] on span "Ver localização" at bounding box center [340, 125] width 32 height 7
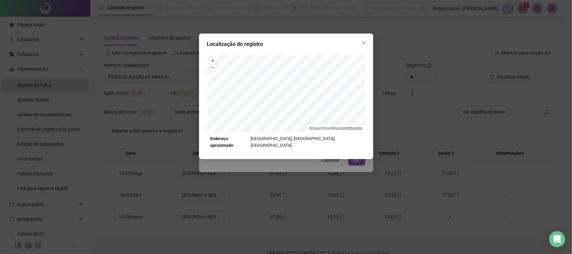
click at [258, 0] on html "**********" at bounding box center [286, 127] width 572 height 254
click at [365, 41] on icon "close" at bounding box center [363, 42] width 5 height 5
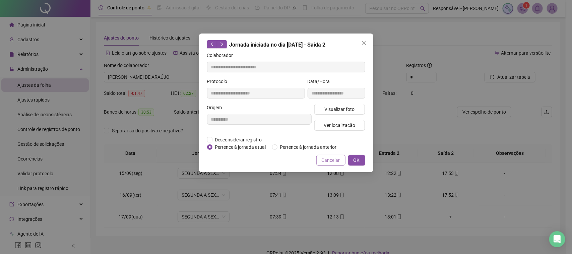
click at [331, 161] on span "Cancelar" at bounding box center [331, 160] width 18 height 7
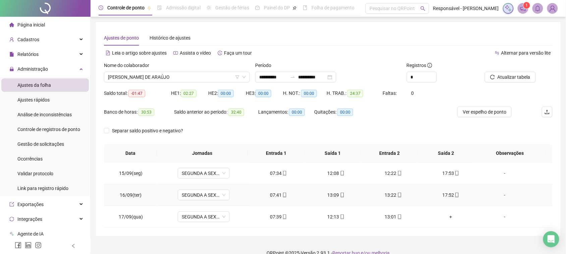
click at [443, 197] on div "17:52" at bounding box center [450, 194] width 47 height 7
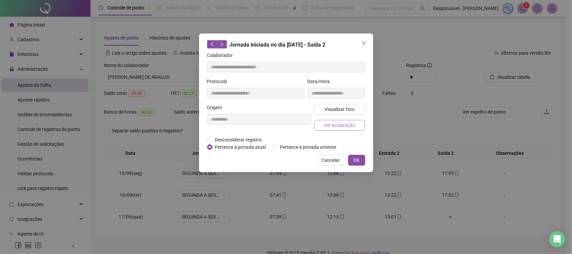
click at [322, 123] on button "Ver localização" at bounding box center [339, 125] width 51 height 11
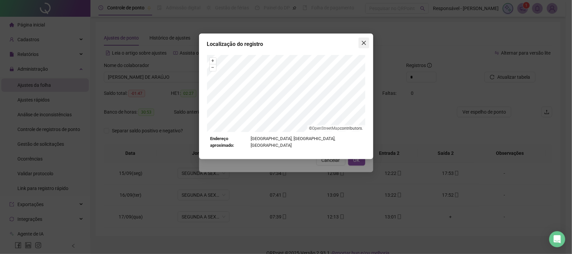
click at [364, 45] on icon "close" at bounding box center [363, 42] width 5 height 5
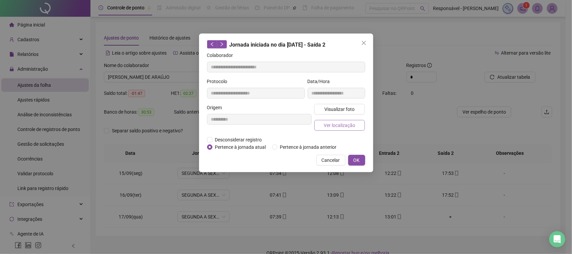
click at [339, 122] on span "Ver localização" at bounding box center [340, 125] width 32 height 7
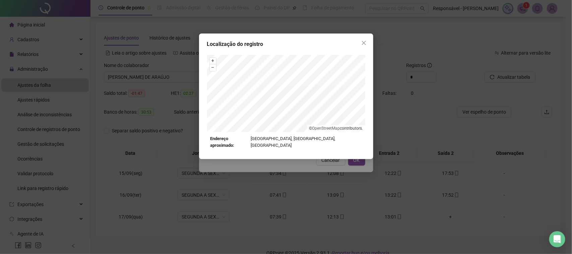
click at [326, 212] on div "Localização do registro + – ⇧ › © OpenStreetMap contributors. Endereço aproxima…" at bounding box center [286, 127] width 572 height 254
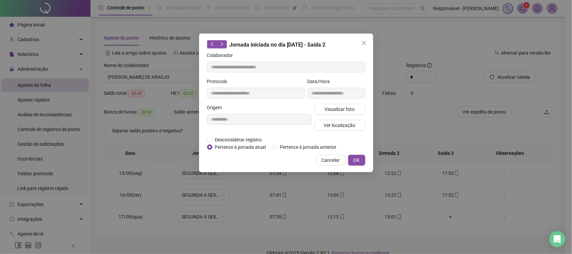
click at [324, 157] on div "Localização do registro Endereço aproximado: [GEOGRAPHIC_DATA], [GEOGRAPHIC_DAT…" at bounding box center [286, 127] width 572 height 254
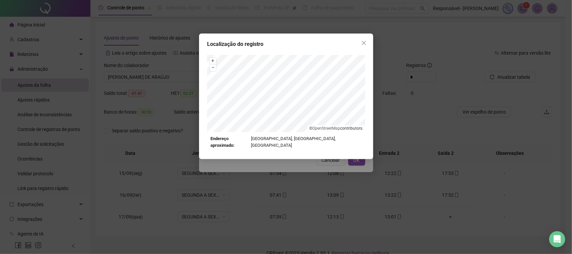
click at [329, 160] on div "Localização do registro + – ⇧ › © OpenStreetMap contributors. Endereço aproxima…" at bounding box center [286, 127] width 572 height 254
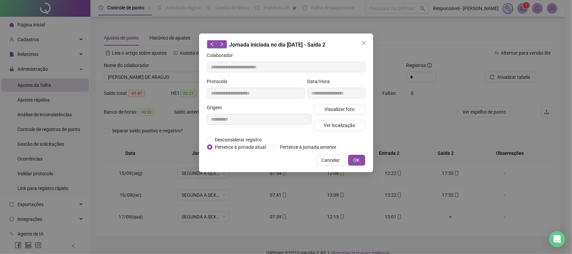
click at [329, 160] on span "Cancelar" at bounding box center [331, 160] width 18 height 7
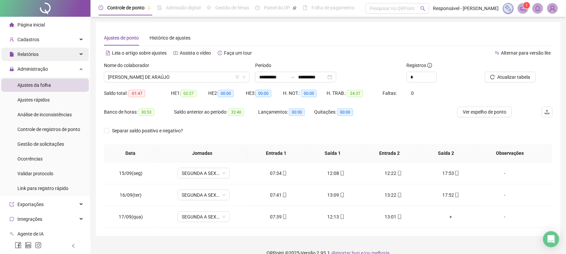
click at [41, 48] on div "Relatórios" at bounding box center [45, 54] width 88 height 13
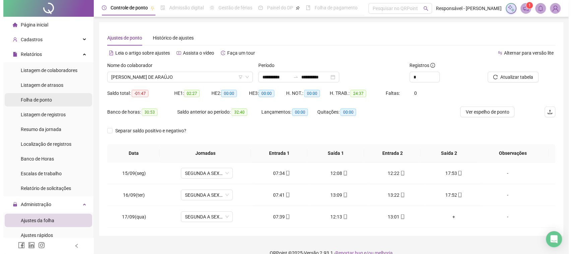
scroll to position [42, 0]
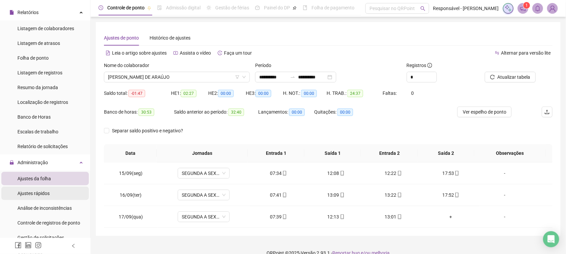
click at [54, 196] on li "Ajustes rápidos" at bounding box center [45, 193] width 88 height 13
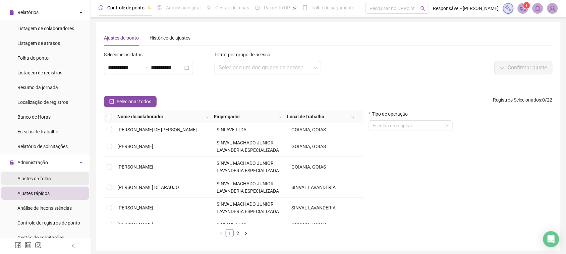
click at [39, 179] on span "Ajustes da folha" at bounding box center [34, 178] width 34 height 5
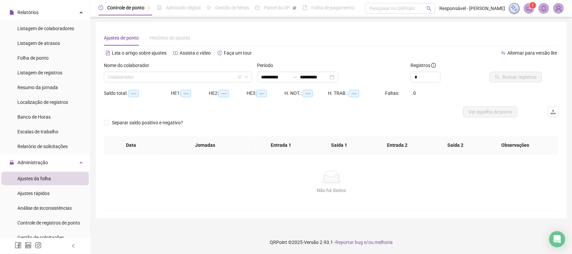
type input "**********"
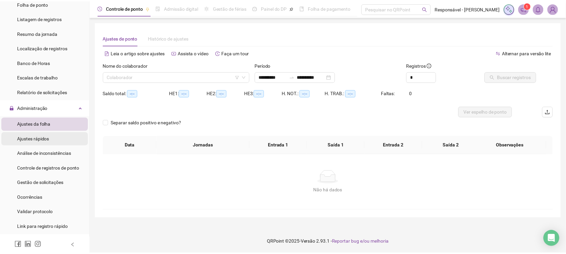
scroll to position [126, 0]
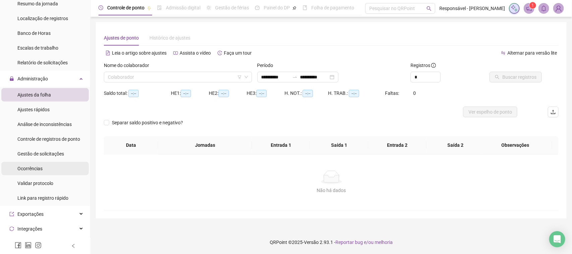
click at [49, 175] on li "Ocorrências" at bounding box center [45, 168] width 88 height 13
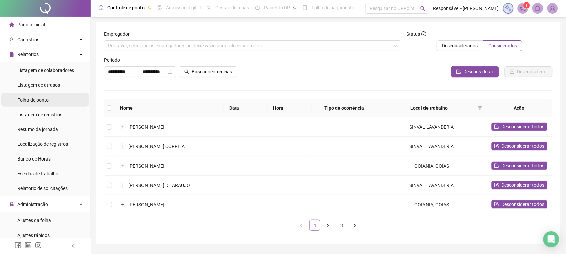
click at [50, 96] on li "Folha de ponto" at bounding box center [45, 99] width 88 height 13
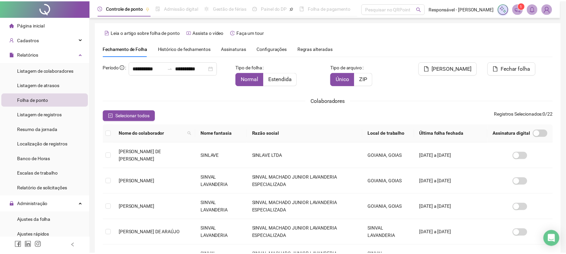
scroll to position [7, 0]
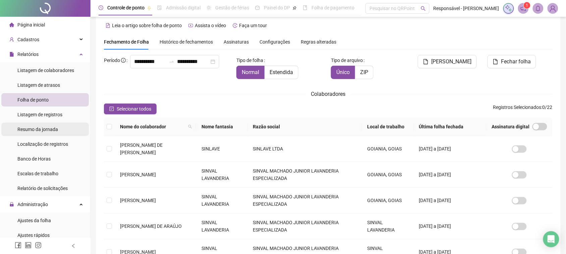
click at [58, 129] on li "Resumo da jornada" at bounding box center [45, 129] width 88 height 13
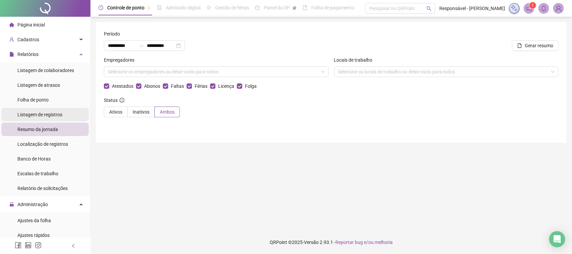
click at [40, 120] on div "Listagem de registros" at bounding box center [39, 114] width 45 height 13
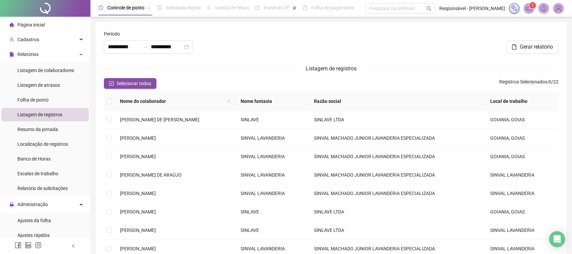
type input "**********"
click at [53, 133] on div "Resumo da jornada" at bounding box center [37, 129] width 41 height 13
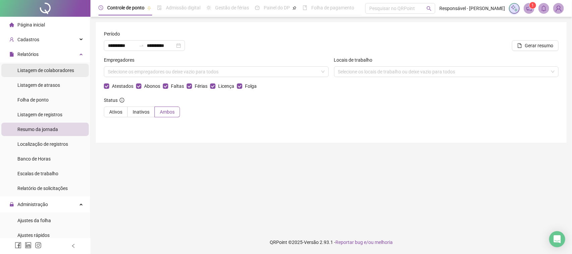
click at [54, 66] on div "Listagem de colaboradores" at bounding box center [45, 70] width 57 height 13
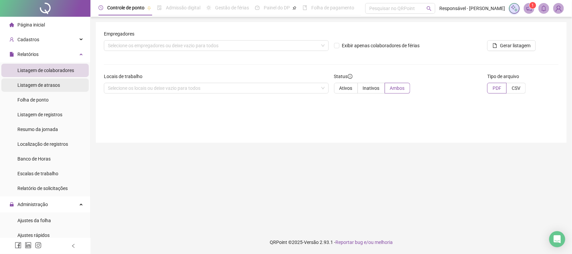
click at [55, 81] on div "Listagem de atrasos" at bounding box center [38, 84] width 43 height 13
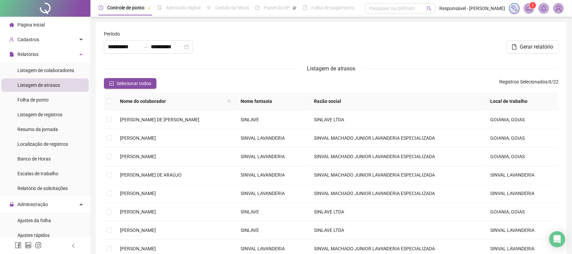
type input "**********"
click at [53, 92] on div "Listagem de atrasos" at bounding box center [38, 84] width 43 height 13
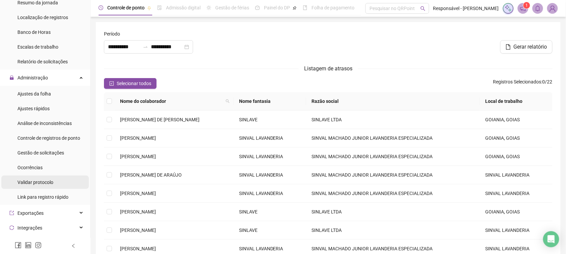
scroll to position [168, 0]
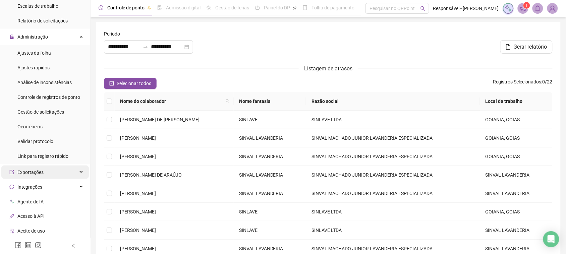
click at [44, 168] on div "Exportações" at bounding box center [45, 172] width 88 height 13
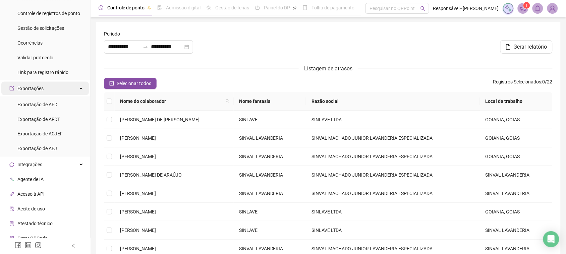
click at [54, 88] on div "Exportações" at bounding box center [45, 88] width 88 height 13
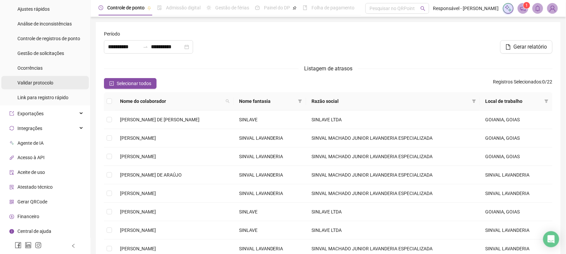
scroll to position [184, 0]
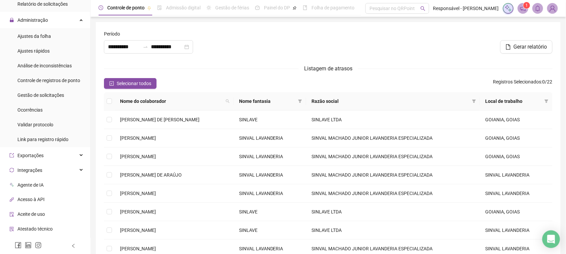
click at [555, 237] on div "Open Intercom Messenger" at bounding box center [551, 240] width 18 height 18
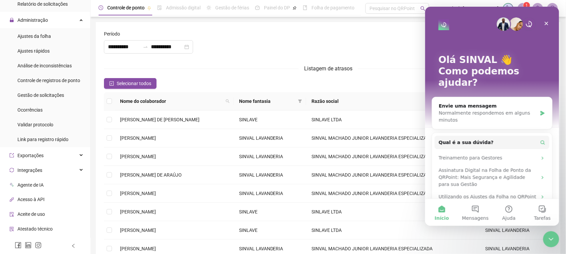
scroll to position [0, 0]
click at [287, 91] on form "**********" at bounding box center [328, 173] width 449 height 286
click at [302, 100] on icon "filter" at bounding box center [300, 101] width 4 height 4
click at [547, 21] on icon "Fechar" at bounding box center [545, 22] width 5 height 5
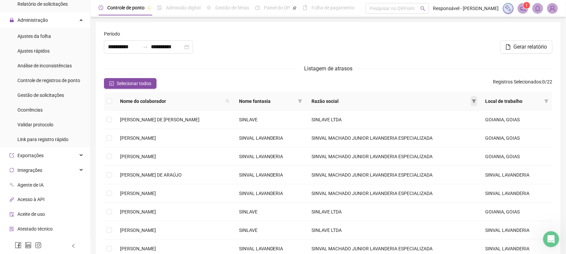
click at [475, 101] on icon "filter" at bounding box center [474, 101] width 4 height 3
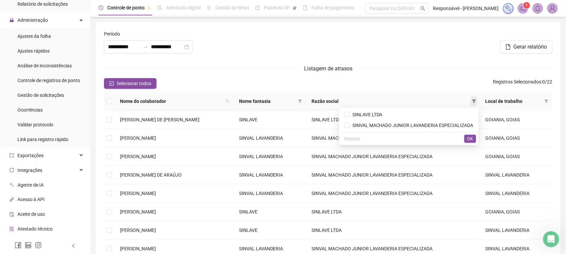
click at [475, 101] on icon "filter" at bounding box center [474, 101] width 4 height 3
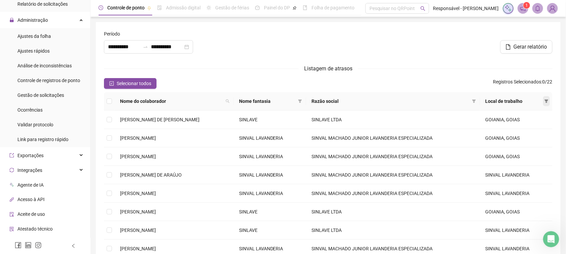
click at [543, 101] on span at bounding box center [546, 101] width 7 height 10
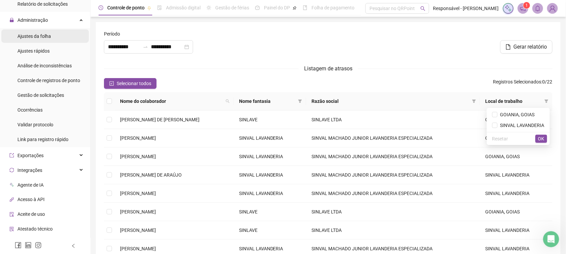
click at [59, 35] on li "Ajustes da folha" at bounding box center [45, 36] width 88 height 13
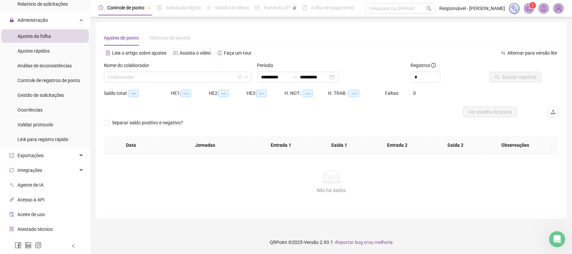
type input "**********"
click at [72, 51] on li "Ajustes rápidos" at bounding box center [45, 50] width 88 height 13
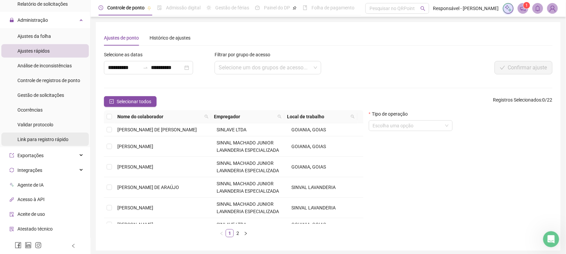
scroll to position [142, 0]
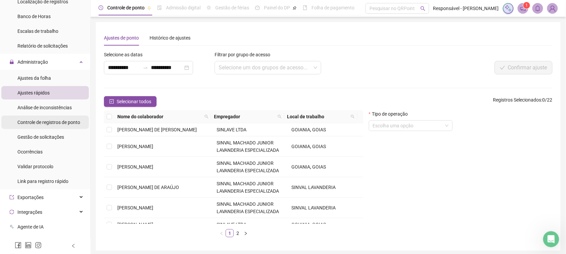
click at [51, 126] on div "Controle de registros de ponto" at bounding box center [48, 122] width 63 height 13
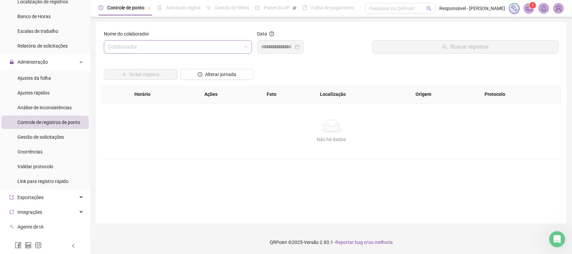
click at [168, 49] on input "search" at bounding box center [175, 47] width 134 height 13
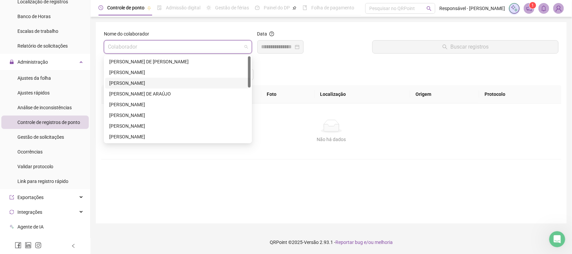
click at [154, 82] on div "[PERSON_NAME]" at bounding box center [177, 82] width 137 height 7
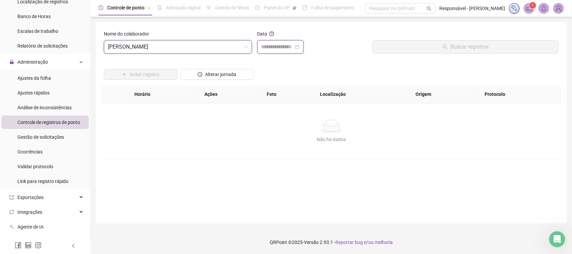
click at [276, 43] on input at bounding box center [278, 47] width 32 height 8
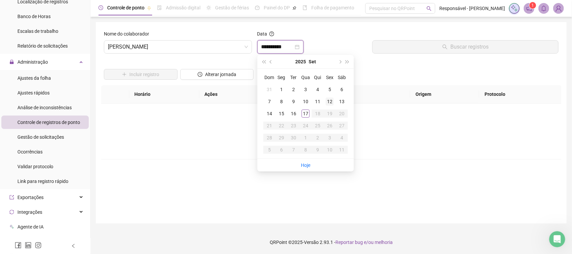
type input "**********"
click at [289, 113] on td "16" at bounding box center [294, 114] width 12 height 12
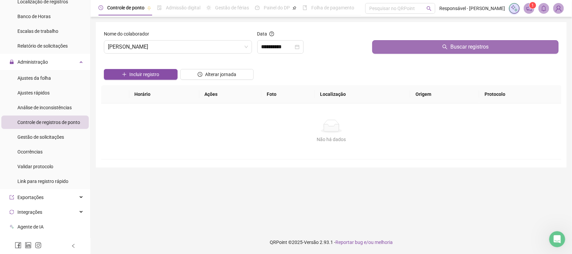
click at [417, 41] on button "Buscar registros" at bounding box center [466, 46] width 186 height 13
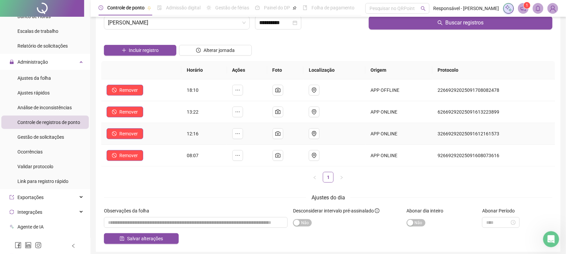
scroll to position [9, 0]
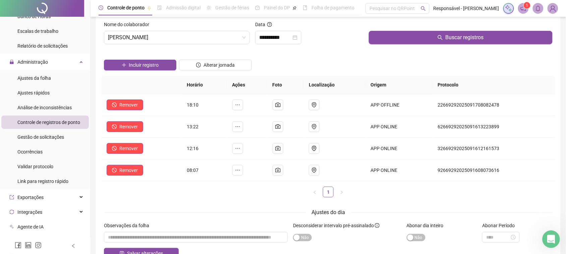
click at [557, 235] on div "Abertura do Messenger da Intercom" at bounding box center [550, 238] width 22 height 22
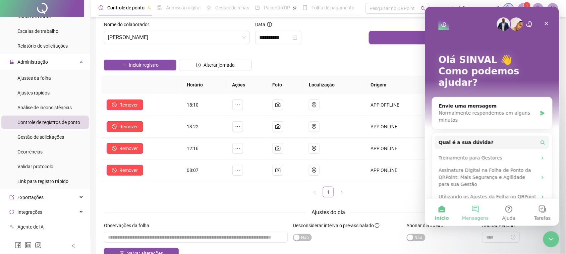
click at [472, 213] on button "Mensagens" at bounding box center [475, 212] width 34 height 27
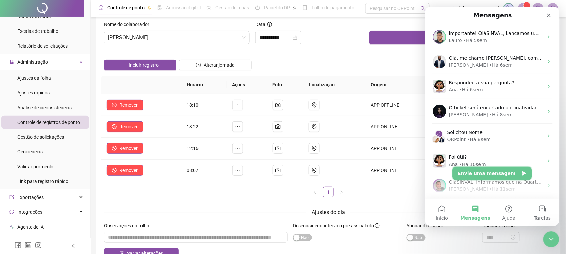
click at [479, 175] on button "Envie uma mensagem" at bounding box center [491, 172] width 79 height 13
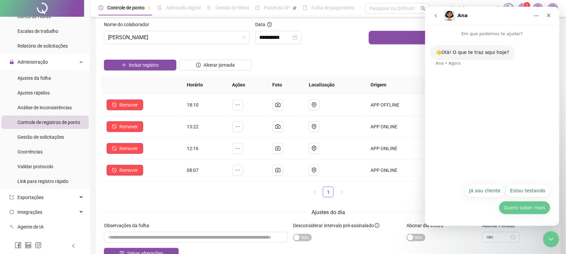
click at [510, 207] on button "Quero saber mais" at bounding box center [525, 207] width 52 height 13
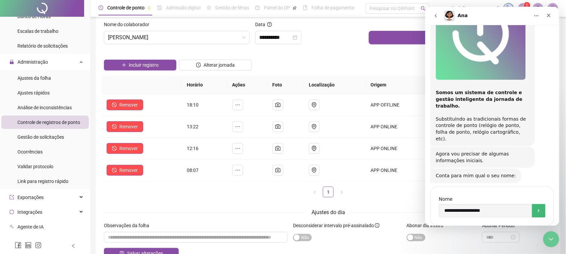
scroll to position [119, 0]
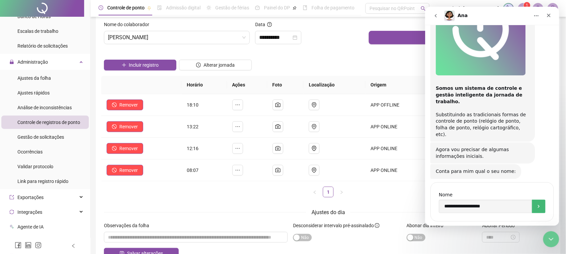
click at [534, 199] on button "Envio" at bounding box center [538, 205] width 13 height 13
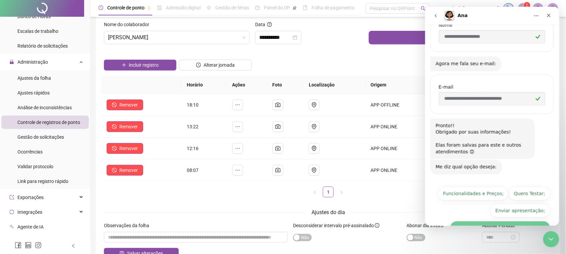
scroll to position [295, 0]
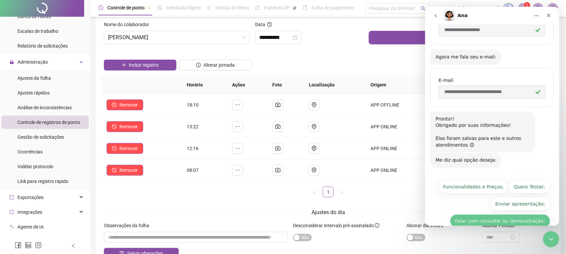
click at [473, 214] on button "Falar com consultor ou demonstração;" at bounding box center [500, 220] width 100 height 13
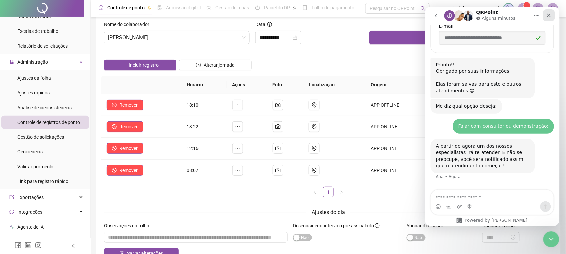
scroll to position [352, 0]
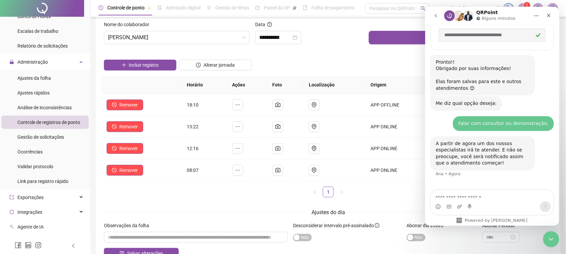
click at [467, 191] on textarea "Envie uma mensagem..." at bounding box center [492, 195] width 123 height 11
type textarea "**********"
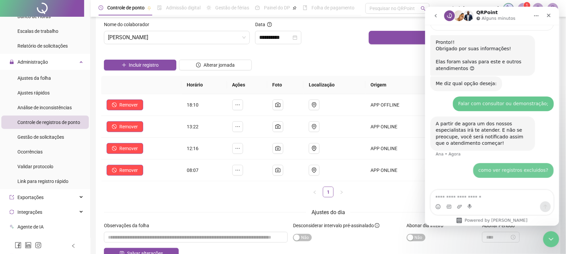
scroll to position [373, 0]
click at [433, 15] on icon "go back" at bounding box center [435, 15] width 5 height 5
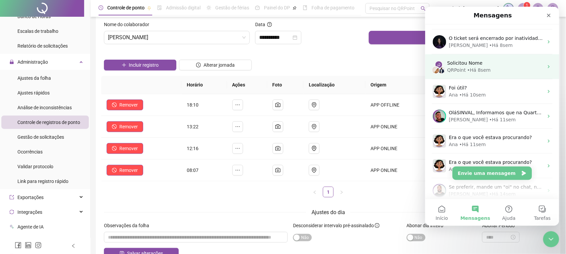
scroll to position [125, 0]
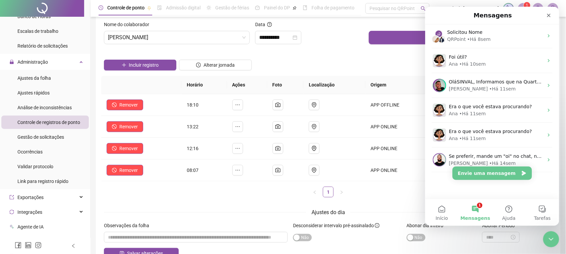
click at [473, 210] on button "1 Mensagens" at bounding box center [475, 212] width 34 height 27
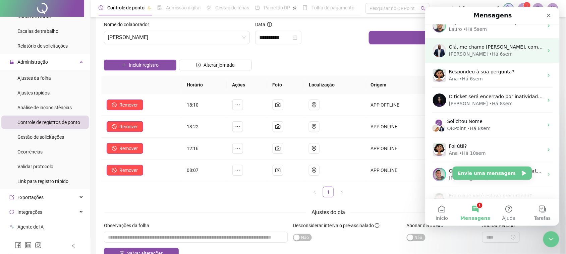
scroll to position [0, 0]
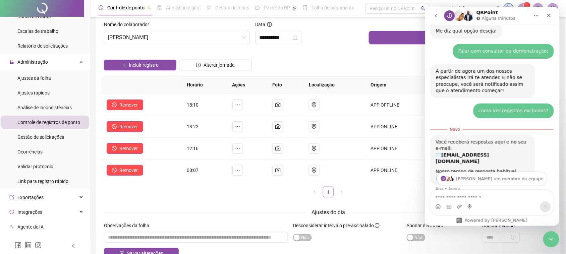
scroll to position [433, 0]
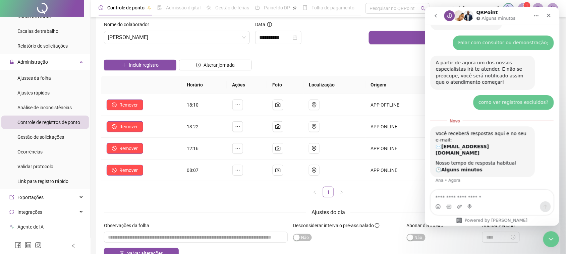
click at [433, 15] on icon "go back" at bounding box center [435, 15] width 5 height 5
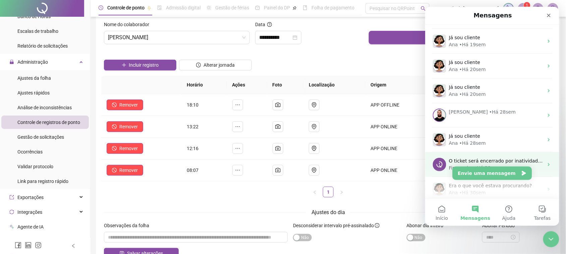
scroll to position [348, 0]
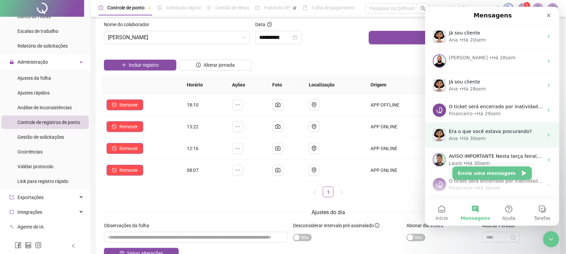
click at [490, 140] on div "Ana • Há 30sem" at bounding box center [496, 138] width 95 height 7
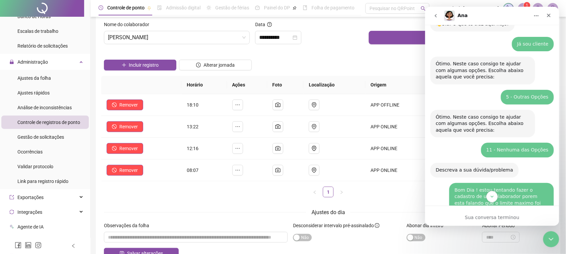
scroll to position [42, 0]
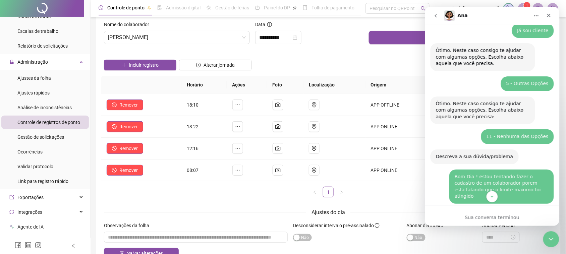
click at [434, 15] on icon "go back" at bounding box center [435, 15] width 5 height 5
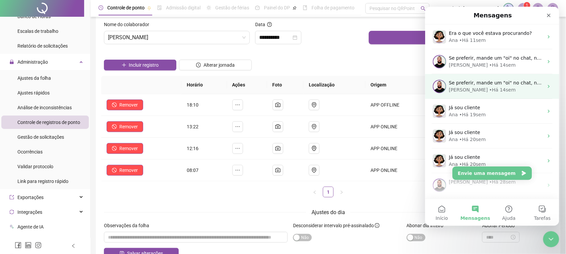
scroll to position [251, 0]
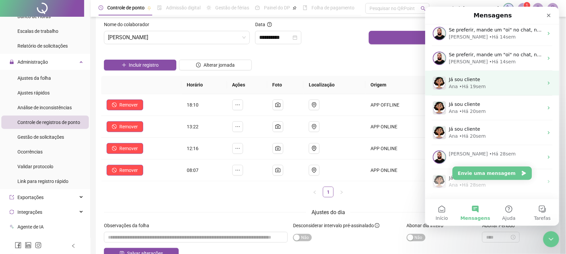
click at [486, 91] on div "Já sou cliente [PERSON_NAME] • Há 19sem" at bounding box center [492, 82] width 134 height 25
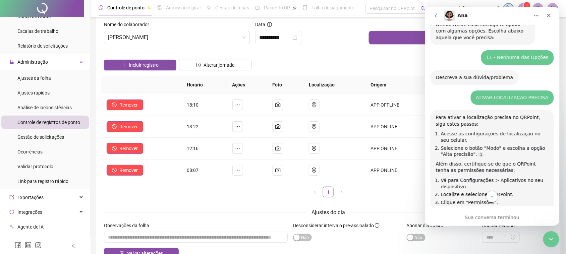
scroll to position [79, 0]
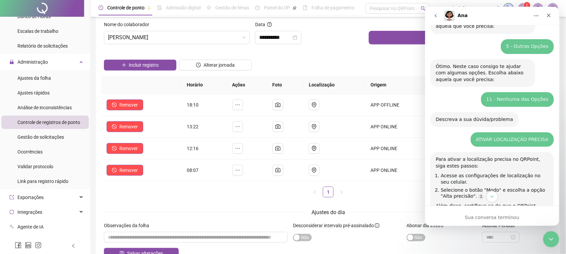
click at [440, 15] on button "go back" at bounding box center [435, 15] width 13 height 13
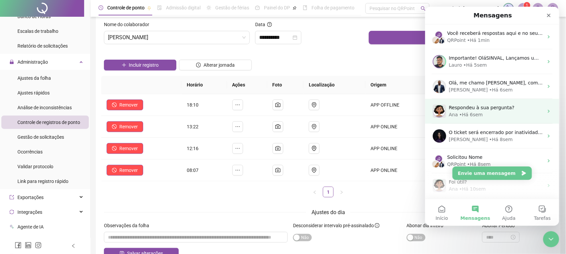
scroll to position [0, 0]
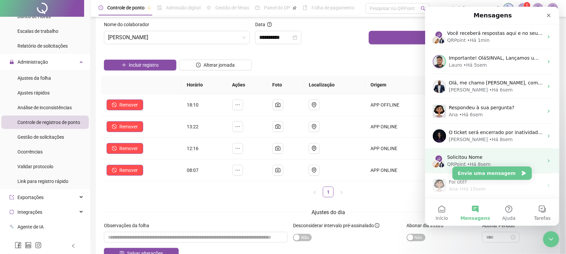
click at [489, 157] on div "Solicitou Nome" at bounding box center [495, 157] width 96 height 7
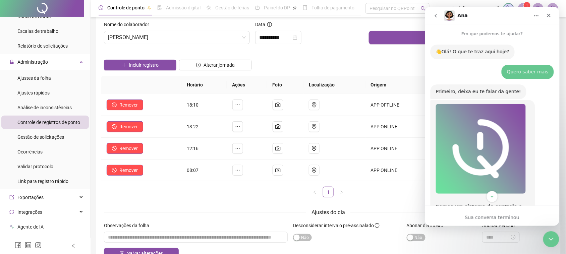
click at [436, 18] on button "go back" at bounding box center [435, 15] width 13 height 13
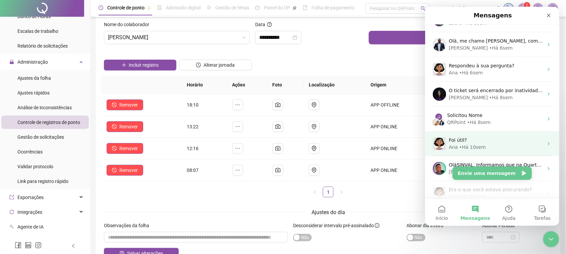
scroll to position [84, 0]
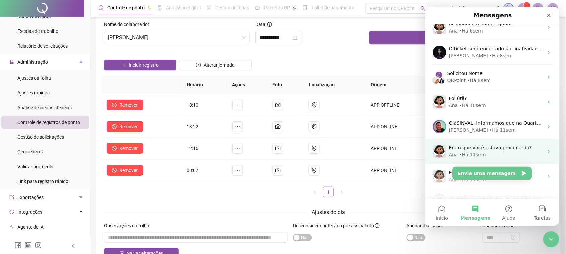
click at [477, 150] on span "Era o que você estava procurando?" at bounding box center [490, 147] width 83 height 5
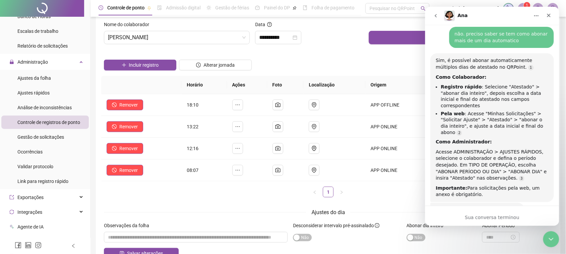
scroll to position [364, 0]
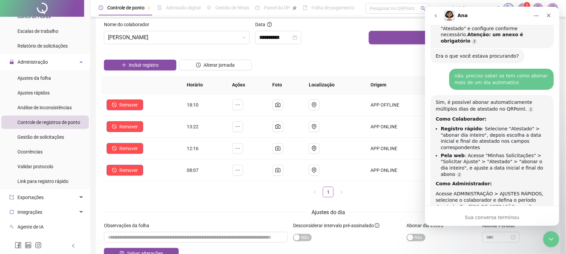
click at [433, 14] on icon "go back" at bounding box center [435, 15] width 5 height 5
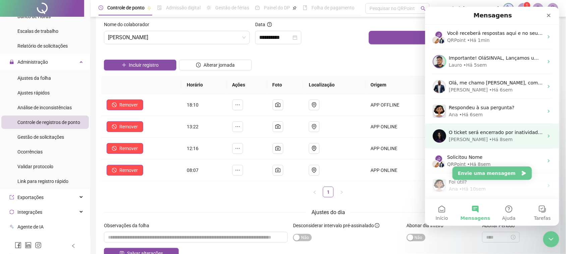
scroll to position [0, 0]
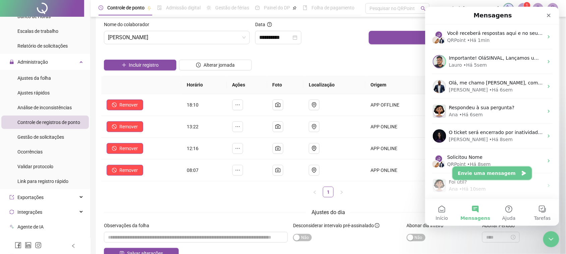
click at [491, 173] on button "Envie uma mensagem" at bounding box center [491, 172] width 79 height 13
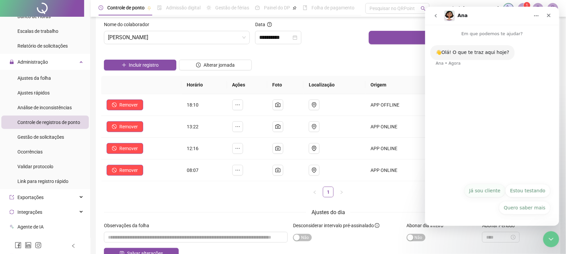
click at [499, 193] on button "Já sou cliente" at bounding box center [484, 190] width 41 height 13
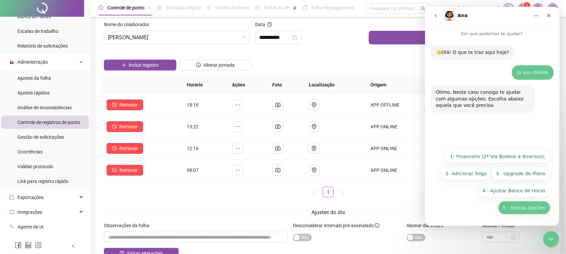
click at [515, 202] on button "5 - Outras Opções" at bounding box center [524, 207] width 52 height 13
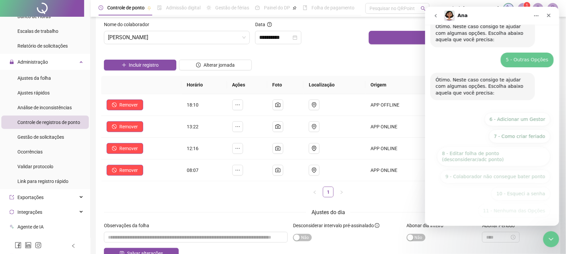
scroll to position [68, 0]
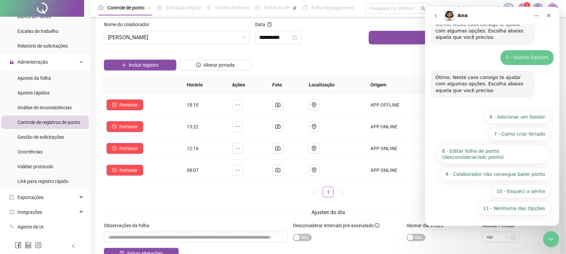
click at [515, 202] on button "11 - Nenhuma das Opções" at bounding box center [514, 208] width 72 height 13
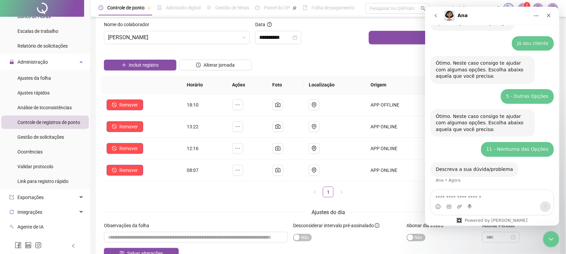
scroll to position [30, 0]
type textarea "**********"
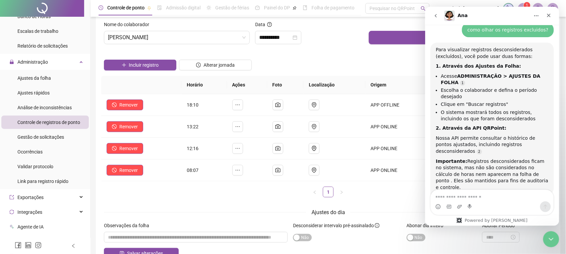
scroll to position [202, 0]
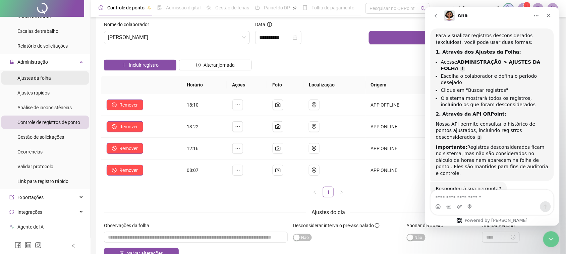
click at [32, 82] on div "Ajustes da folha" at bounding box center [34, 77] width 34 height 13
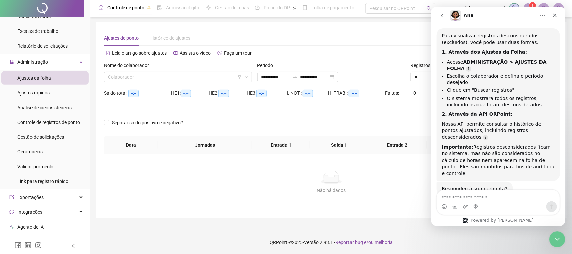
type input "**********"
click at [135, 73] on input "search" at bounding box center [175, 77] width 134 height 10
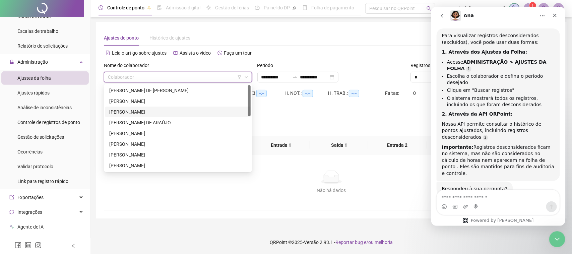
click at [148, 111] on div "[PERSON_NAME]" at bounding box center [177, 111] width 137 height 7
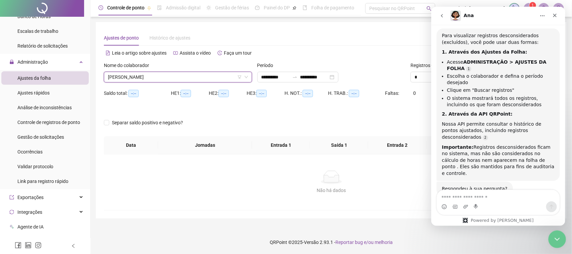
click at [556, 242] on icon "Encerramento do Messenger da Intercom" at bounding box center [557, 238] width 8 height 8
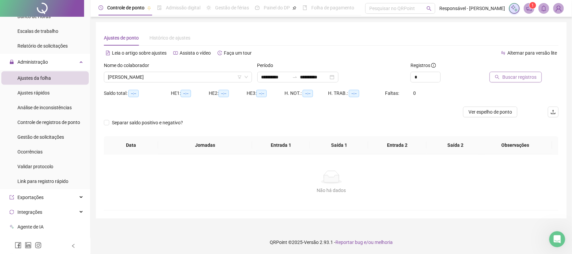
click at [527, 77] on span "Buscar registros" at bounding box center [520, 76] width 34 height 7
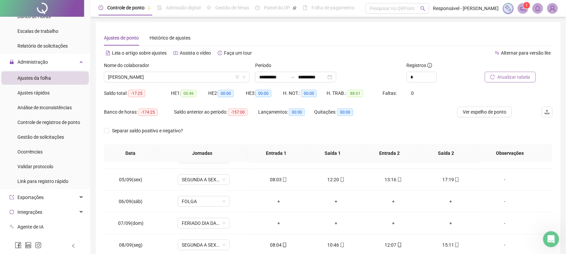
scroll to position [84, 0]
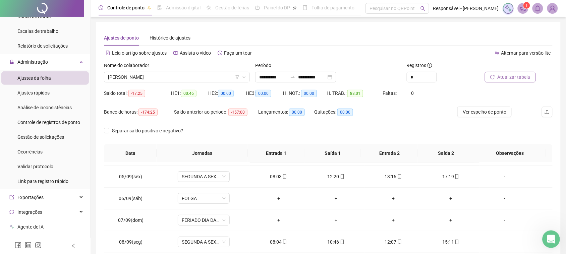
click at [552, 233] on div "Abertura do Messenger da Intercom" at bounding box center [550, 238] width 22 height 22
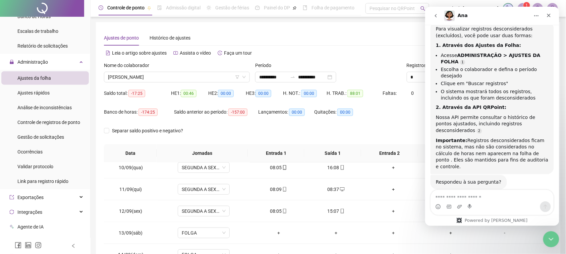
scroll to position [207, 0]
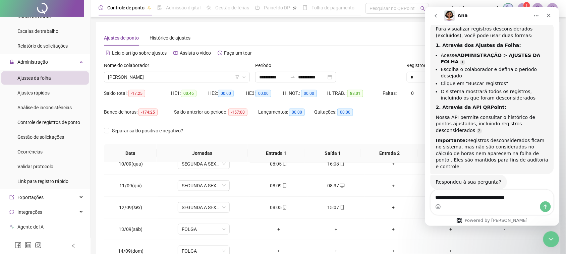
type textarea "**********"
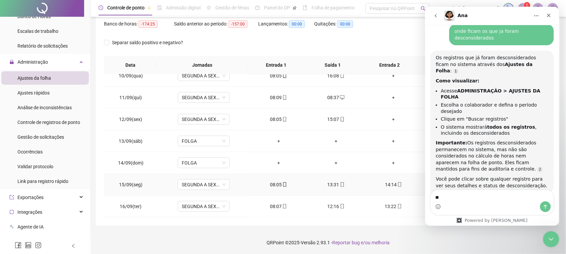
type textarea "***"
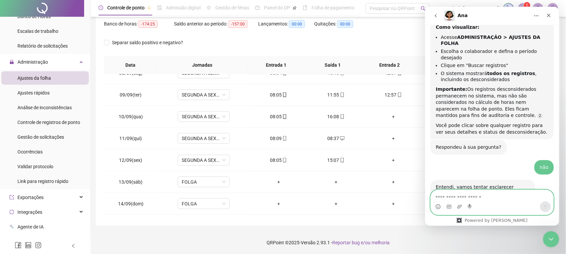
scroll to position [446, 0]
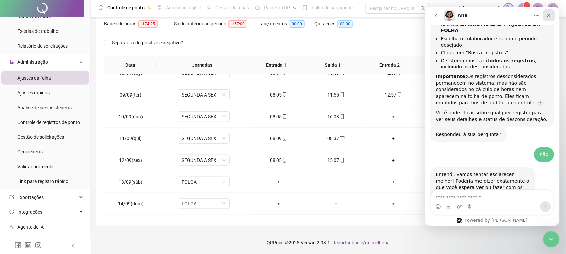
click at [553, 16] on div "Fechar" at bounding box center [548, 15] width 12 height 12
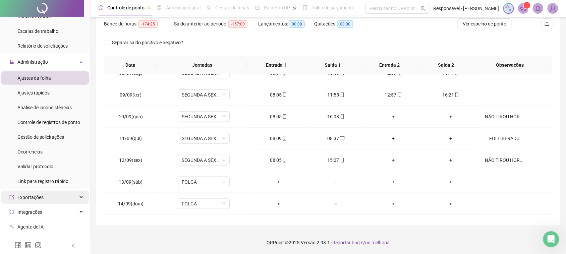
click at [31, 198] on span "Exportações" at bounding box center [30, 197] width 26 height 5
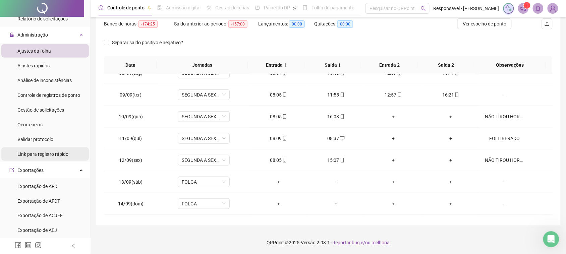
scroll to position [184, 0]
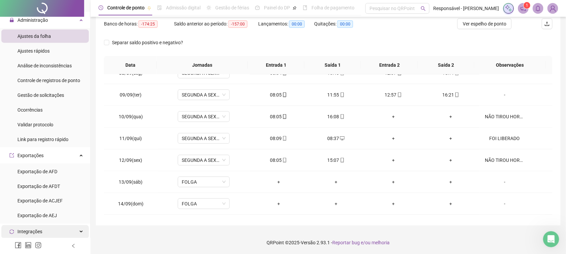
click at [34, 227] on span "Integrações" at bounding box center [25, 231] width 33 height 13
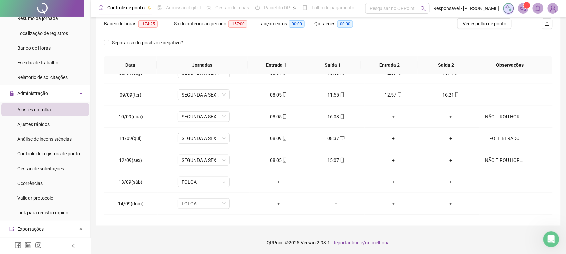
scroll to position [101, 0]
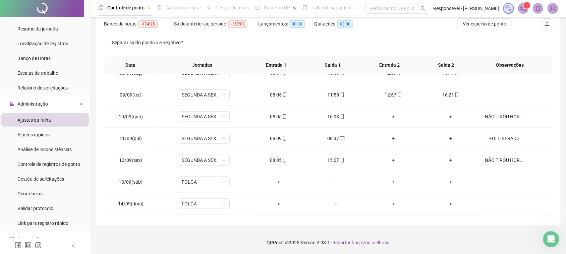
click at [40, 185] on div "Gestão de solicitações" at bounding box center [40, 178] width 47 height 13
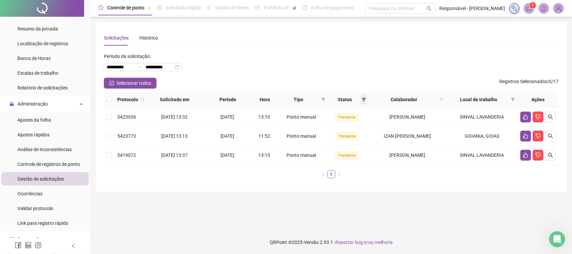
click at [361, 98] on span at bounding box center [364, 100] width 7 height 10
click at [354, 116] on span "Recusada" at bounding box center [344, 112] width 23 height 7
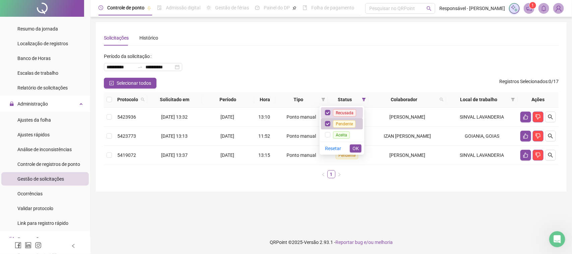
click at [339, 125] on span "Pendente" at bounding box center [344, 123] width 22 height 7
click at [354, 150] on span "OK" at bounding box center [356, 148] width 6 height 7
